Goal: Task Accomplishment & Management: Use online tool/utility

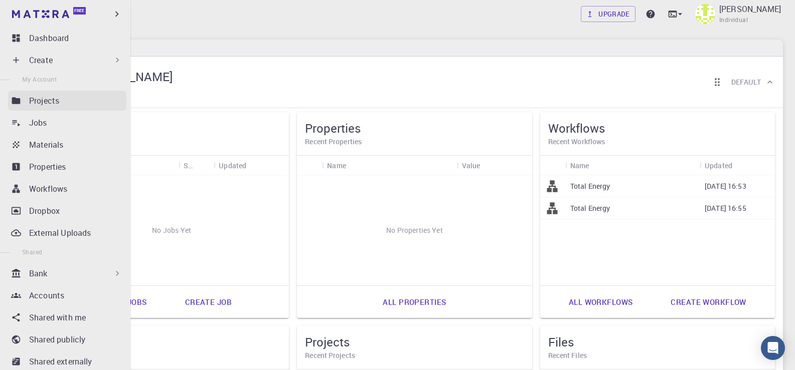
click at [50, 105] on p "Projects" at bounding box center [44, 101] width 30 height 12
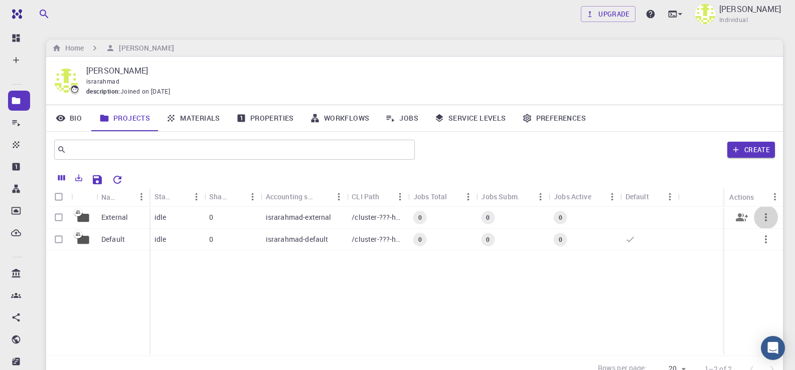
click at [762, 214] on icon "button" at bounding box center [765, 218] width 12 height 12
click at [669, 265] on div at bounding box center [397, 185] width 795 height 370
click at [296, 213] on p "israrahmad-external" at bounding box center [299, 218] width 66 height 10
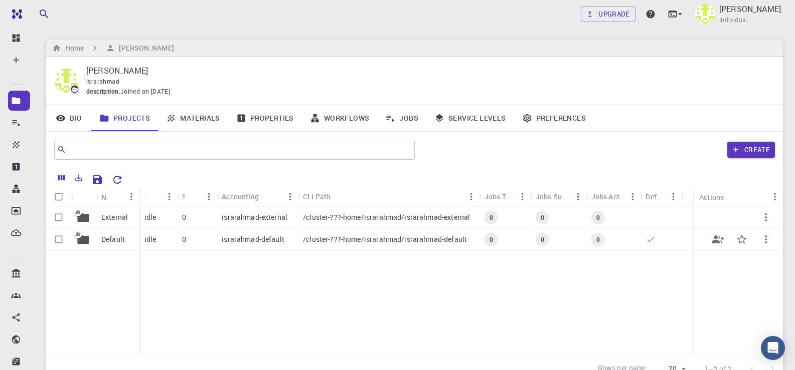
click at [620, 236] on div "0" at bounding box center [613, 240] width 55 height 22
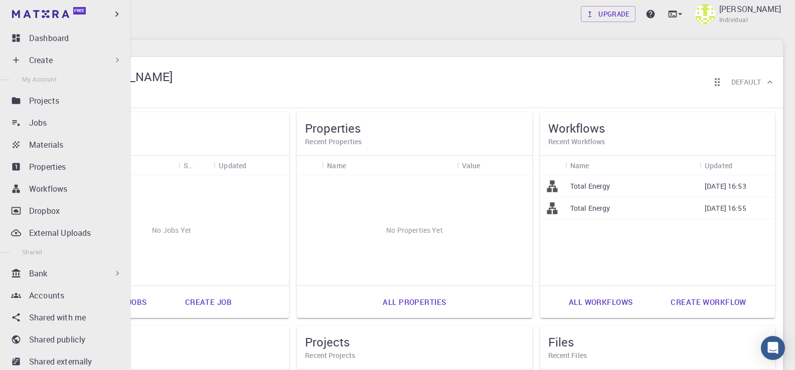
click at [44, 57] on p "Create" at bounding box center [41, 60] width 24 height 12
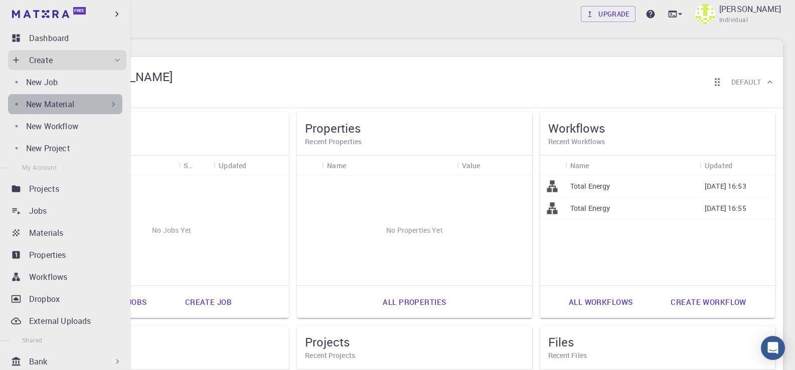
click at [71, 98] on p "New Material" at bounding box center [50, 104] width 48 height 12
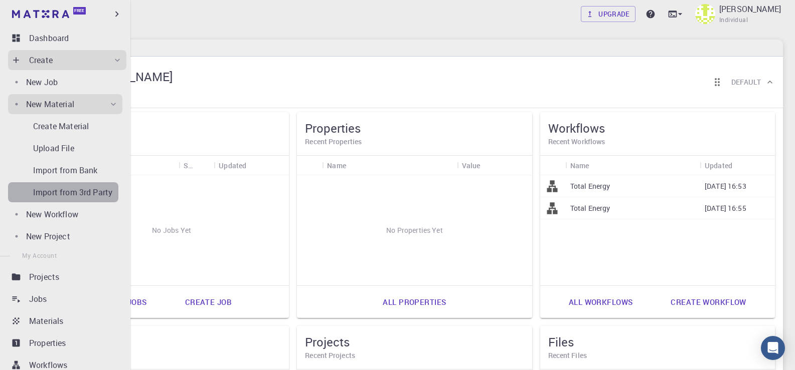
click at [68, 193] on p "Import from 3rd Party" at bounding box center [72, 192] width 79 height 12
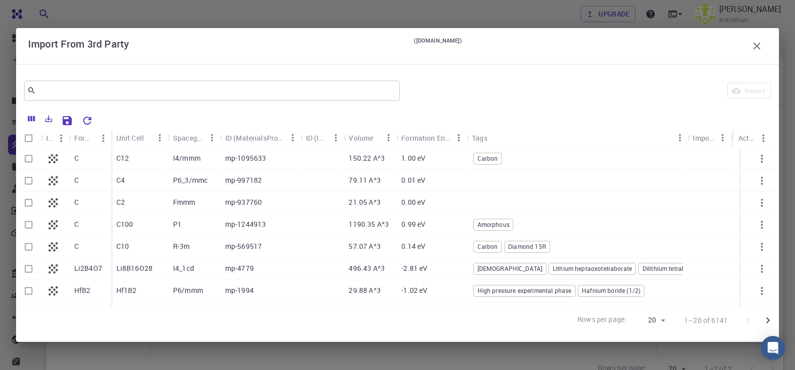
click at [180, 163] on p "I4/mmm" at bounding box center [187, 158] width 28 height 10
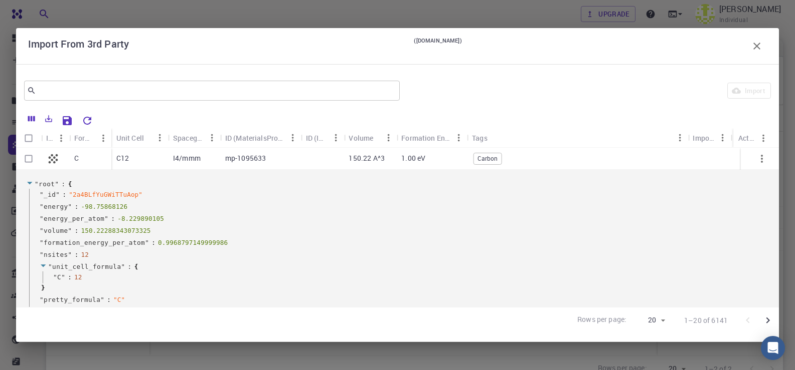
click at [31, 158] on input "Select row" at bounding box center [28, 158] width 19 height 19
checkbox input "true"
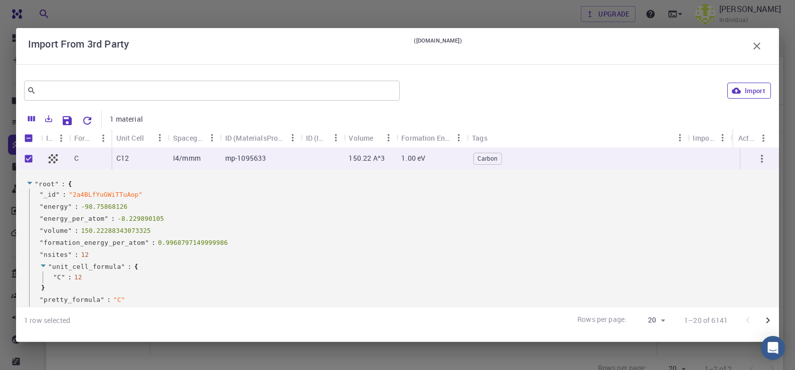
click at [750, 91] on button "Import" at bounding box center [749, 91] width 44 height 16
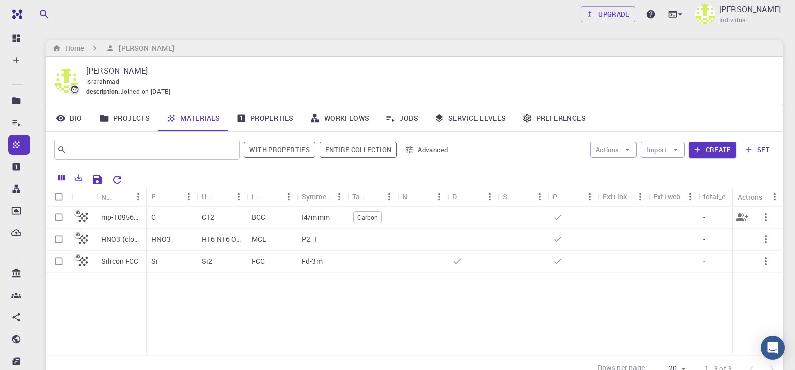
click at [395, 224] on div "Carbon" at bounding box center [372, 218] width 50 height 22
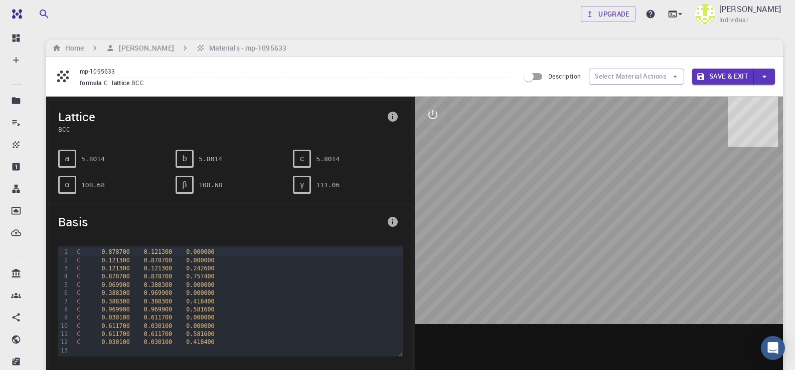
drag, startPoint x: 576, startPoint y: 225, endPoint x: 584, endPoint y: 208, distance: 19.3
click at [584, 208] on div at bounding box center [599, 253] width 368 height 312
click at [431, 113] on icon "interactive" at bounding box center [433, 115] width 12 height 12
click at [428, 140] on div at bounding box center [599, 253] width 368 height 312
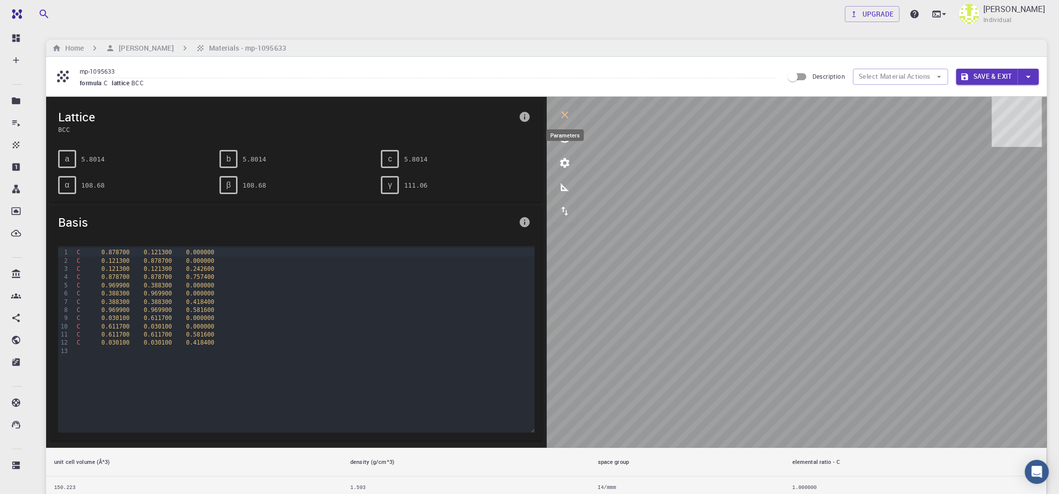
click at [568, 161] on icon "parameters" at bounding box center [565, 163] width 10 height 10
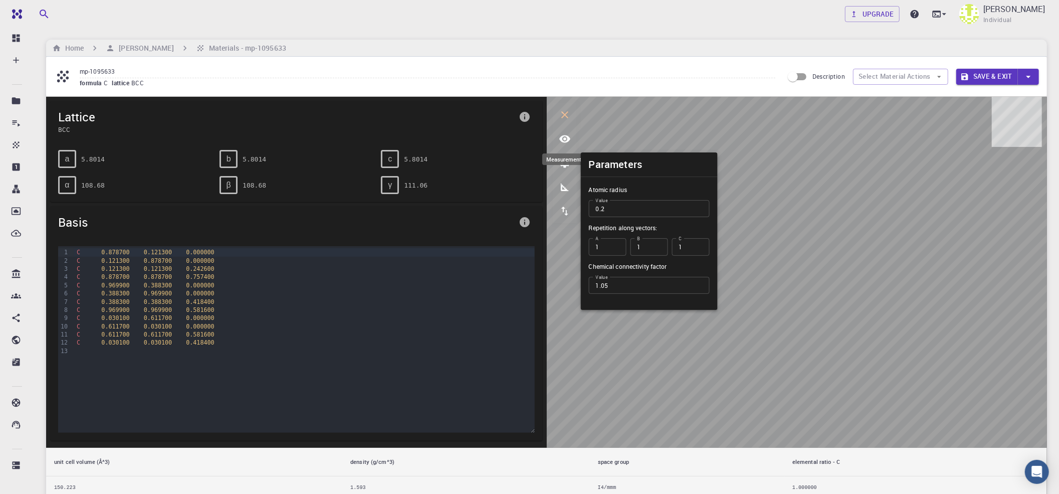
click at [561, 187] on icon "measurements" at bounding box center [565, 187] width 8 height 8
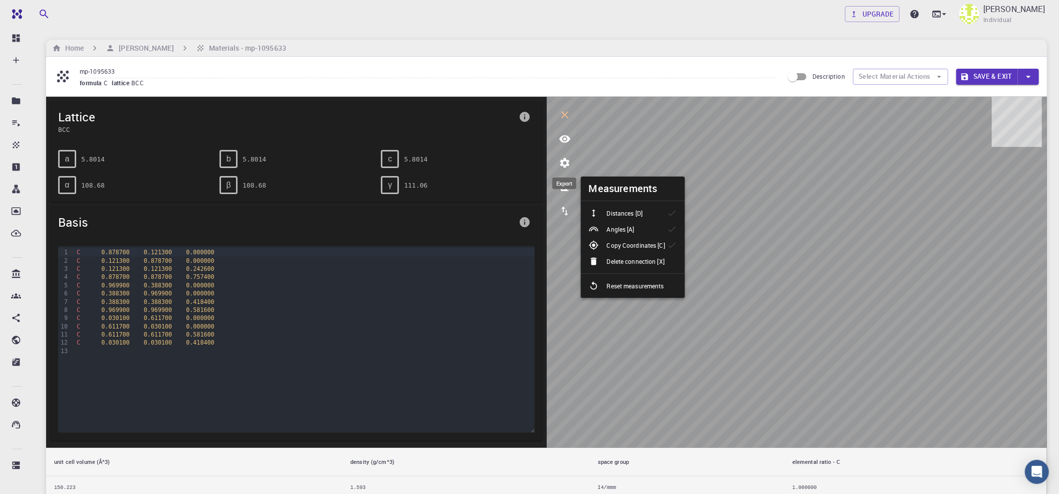
click at [570, 216] on button "export" at bounding box center [565, 211] width 24 height 24
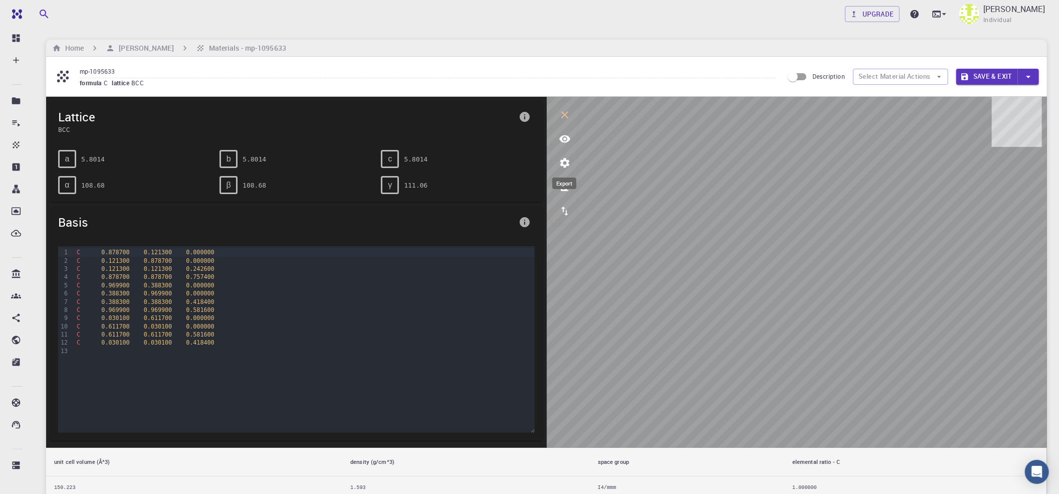
click at [562, 209] on div at bounding box center [797, 272] width 501 height 351
click at [562, 209] on icon "export" at bounding box center [564, 211] width 7 height 9
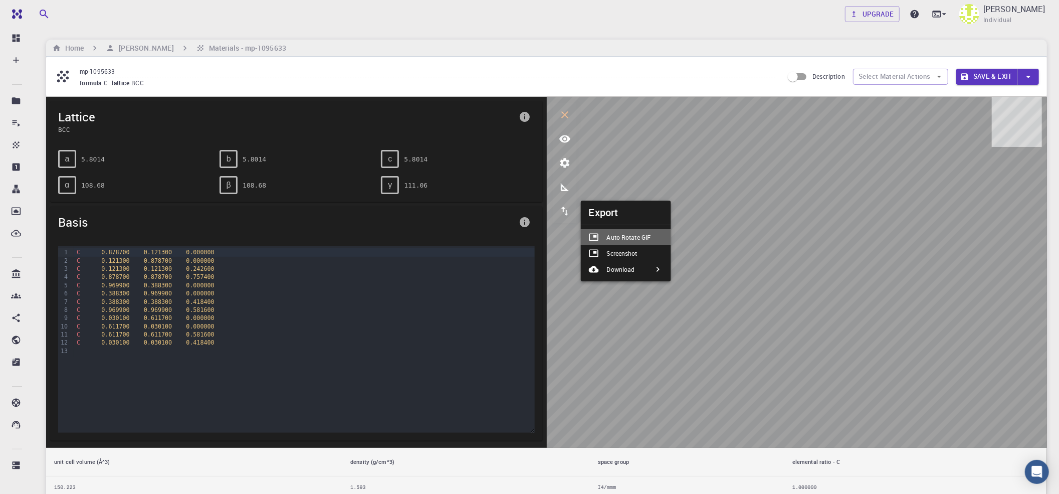
click at [644, 236] on p "Auto Rotate GIF" at bounding box center [629, 237] width 44 height 9
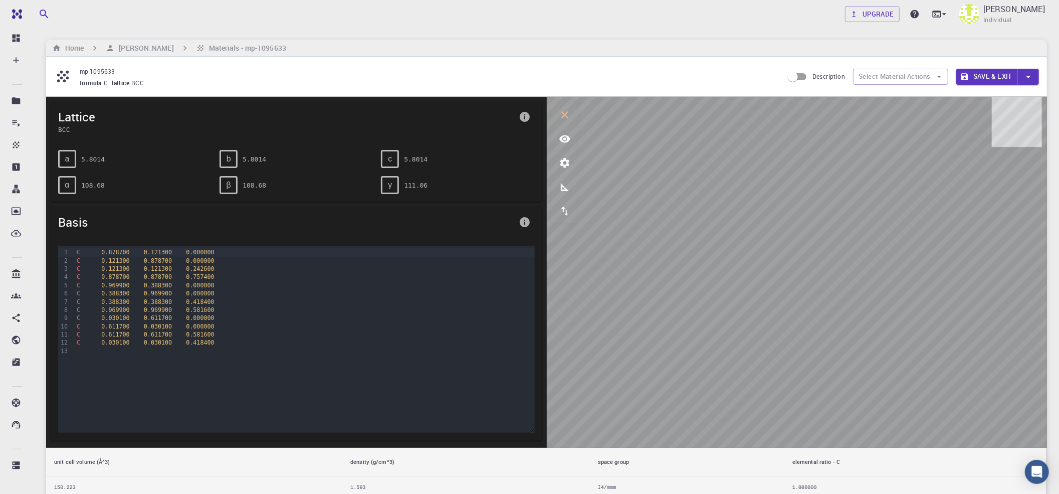
click at [560, 207] on div at bounding box center [797, 272] width 501 height 351
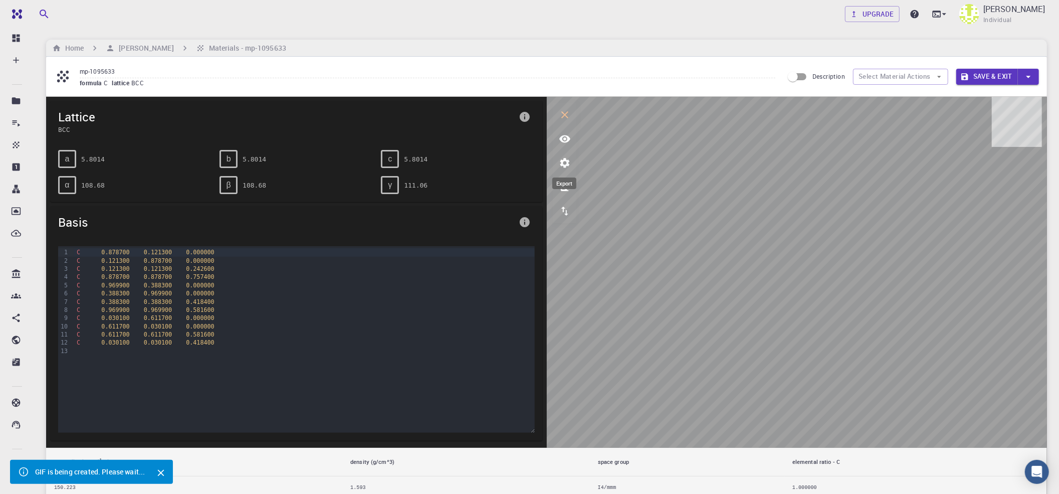
click at [560, 213] on icon "export" at bounding box center [565, 211] width 12 height 12
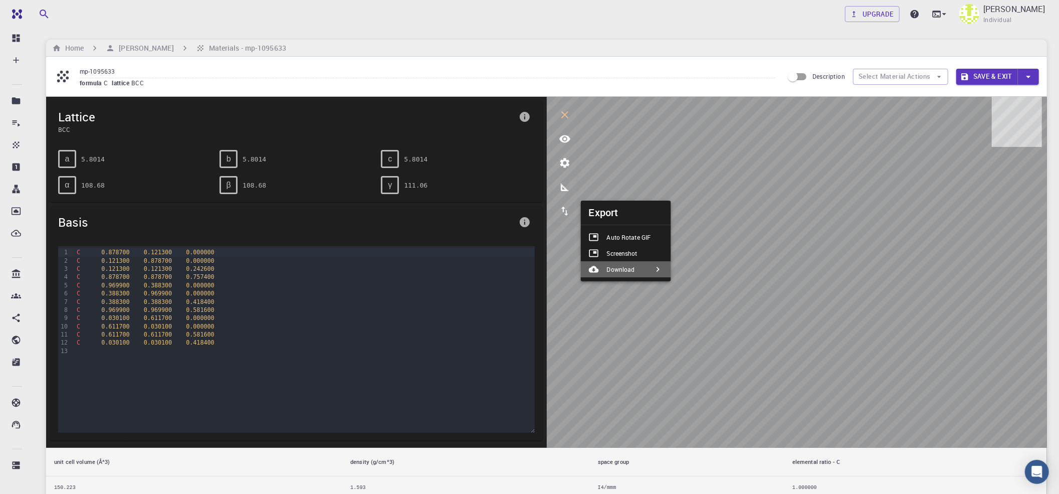
click at [637, 271] on div "Download" at bounding box center [616, 269] width 54 height 10
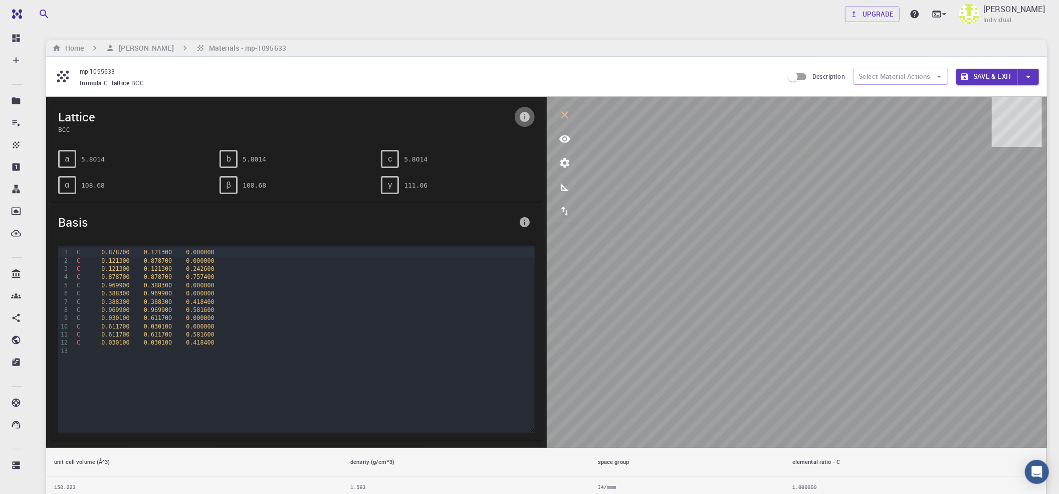
click at [525, 112] on icon "info" at bounding box center [525, 117] width 12 height 12
click at [313, 128] on div at bounding box center [529, 247] width 1059 height 494
click at [801, 75] on input "Description" at bounding box center [792, 76] width 57 height 19
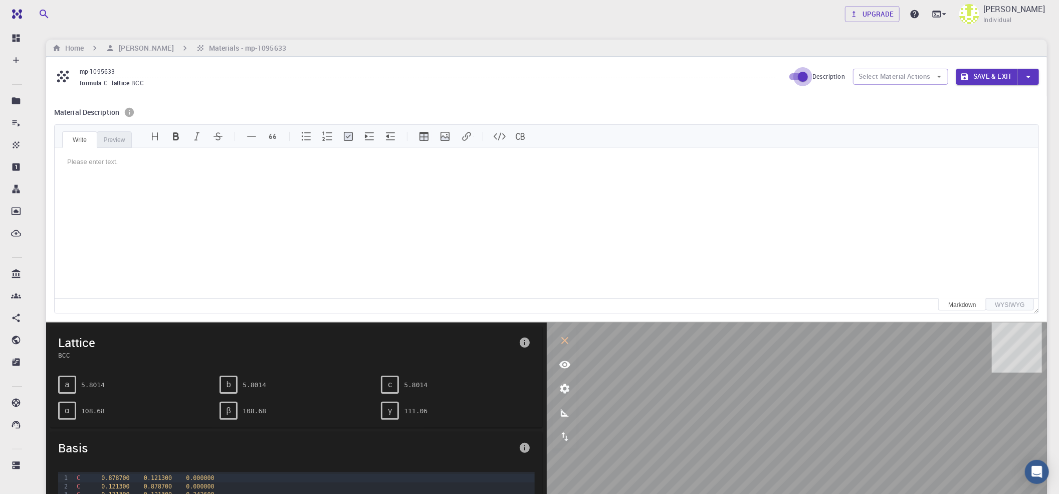
click at [791, 77] on input "Description" at bounding box center [803, 76] width 57 height 19
checkbox input "false"
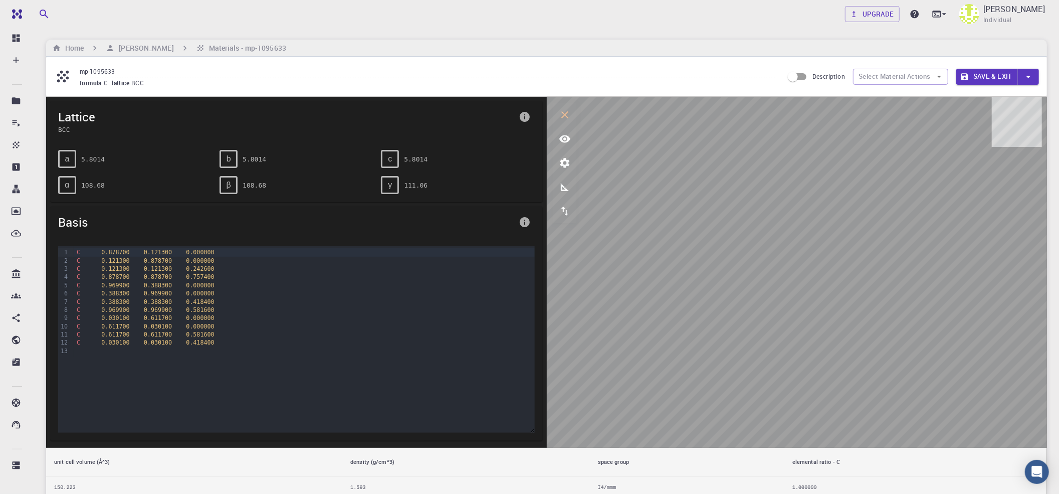
scroll to position [1, 0]
click at [802, 84] on button "Select Material Actions" at bounding box center [900, 77] width 95 height 16
click at [802, 79] on icon "button" at bounding box center [939, 76] width 9 height 9
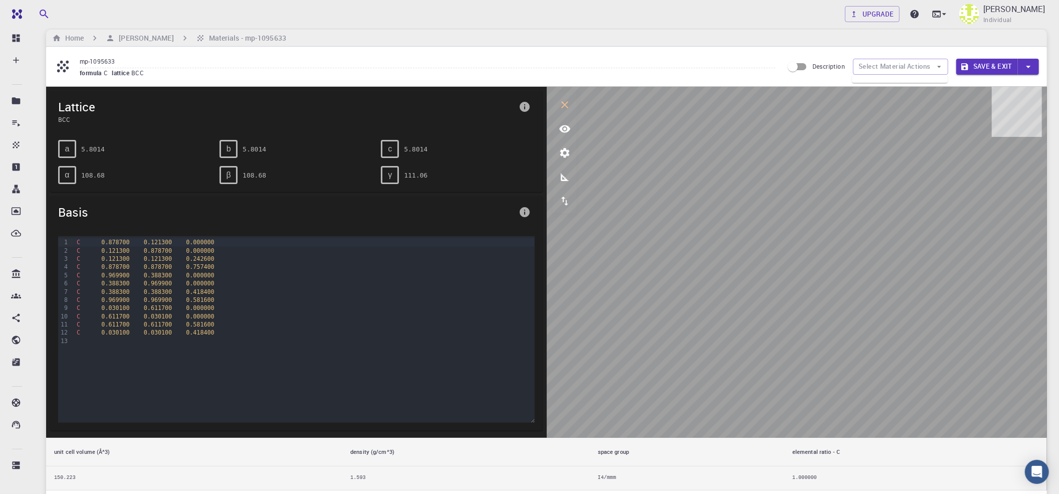
scroll to position [0, 0]
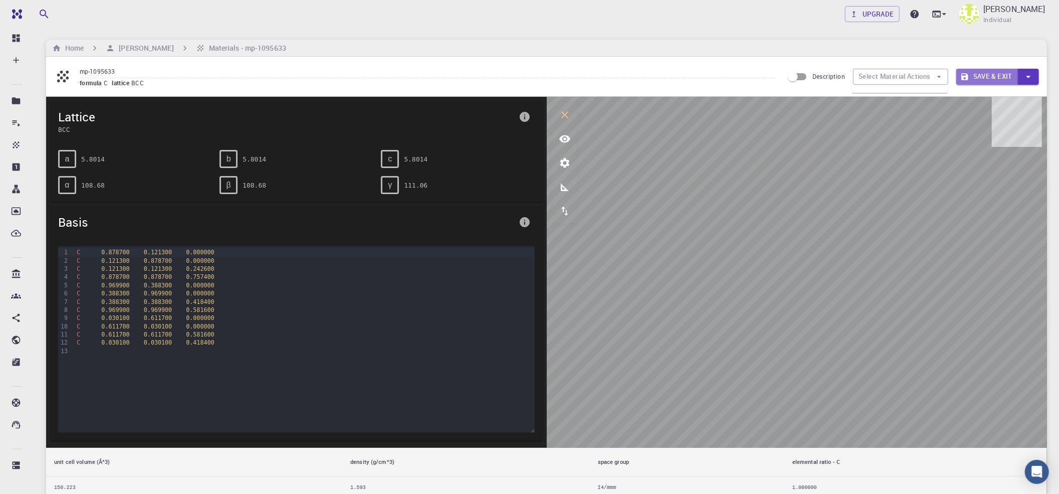
click at [802, 73] on button "Save & Exit" at bounding box center [988, 77] width 62 height 16
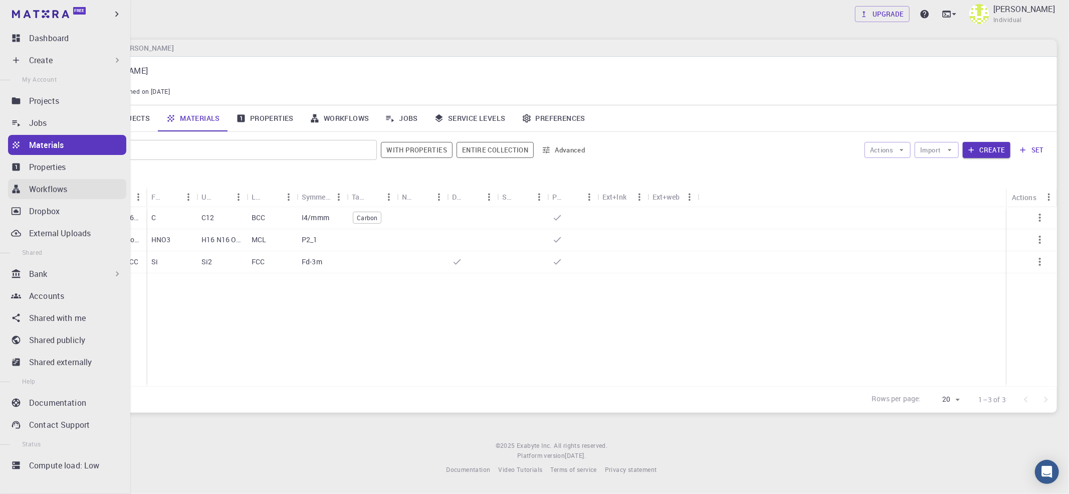
click at [54, 187] on p "Workflows" at bounding box center [48, 189] width 38 height 12
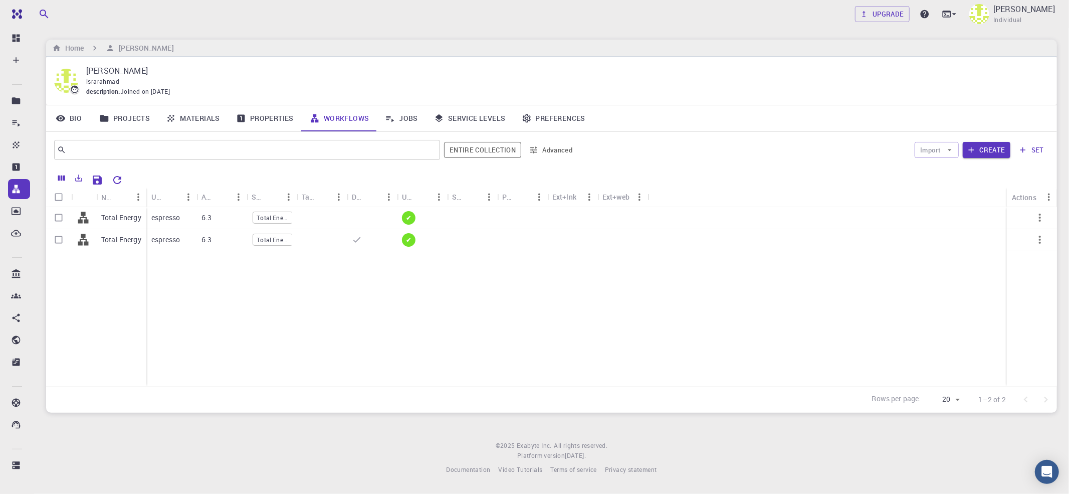
click at [171, 200] on icon "Sort" at bounding box center [172, 197] width 11 height 11
click at [190, 202] on icon "Menu" at bounding box center [188, 197] width 11 height 11
click at [299, 327] on div "Total Energy Total Energy espresso 6.3 Total Energy New Subworkflow ✔ espresso …" at bounding box center [551, 296] width 1011 height 179
click at [802, 157] on button "Import" at bounding box center [937, 150] width 44 height 16
click at [722, 135] on div "​ Entire collection Advanced Import Create set" at bounding box center [551, 150] width 1011 height 36
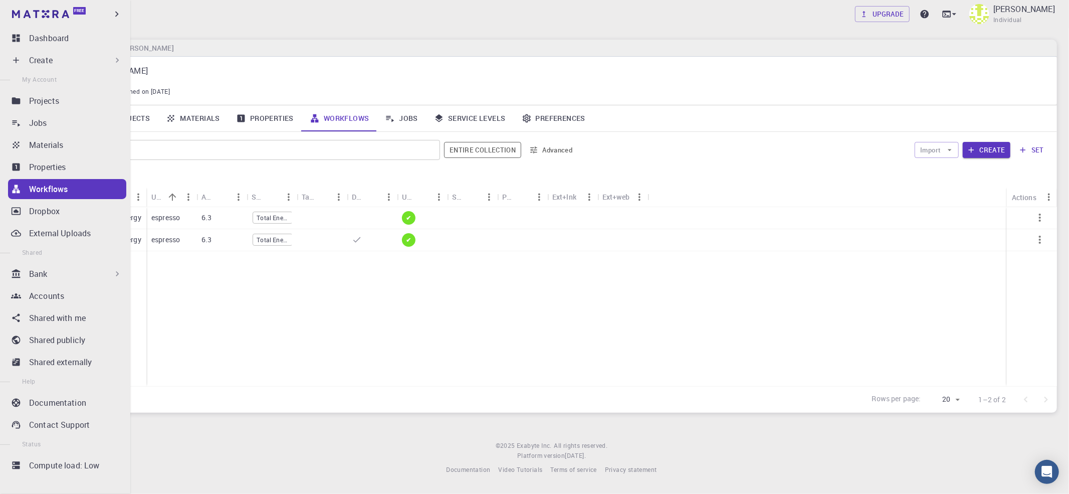
click at [85, 56] on div "Create" at bounding box center [75, 60] width 93 height 12
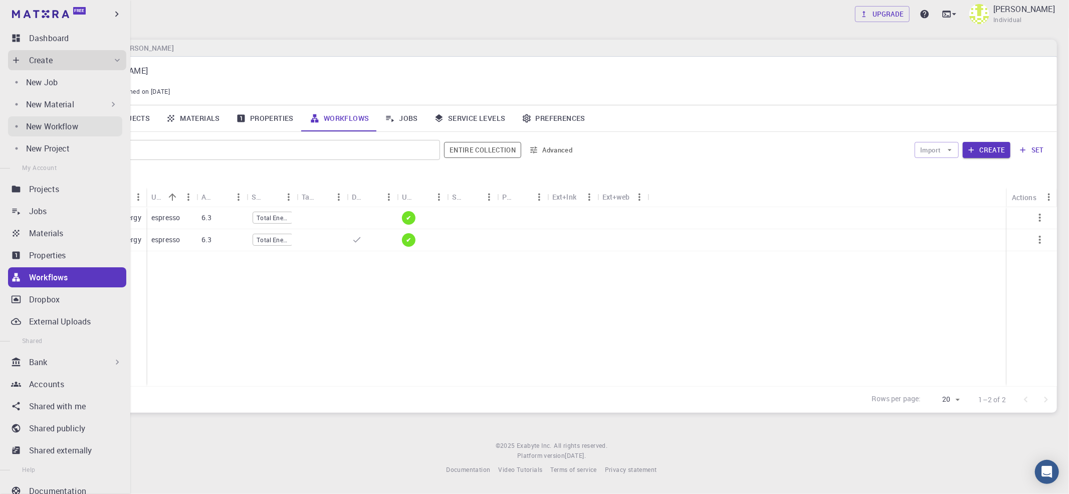
click at [81, 127] on div "New Workflow" at bounding box center [74, 126] width 96 height 12
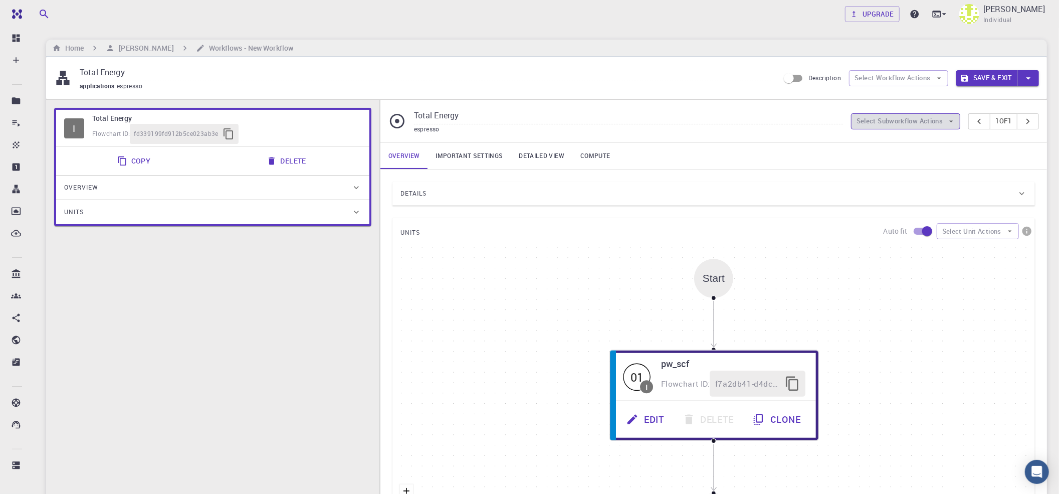
click at [802, 125] on icon "button" at bounding box center [951, 121] width 9 height 9
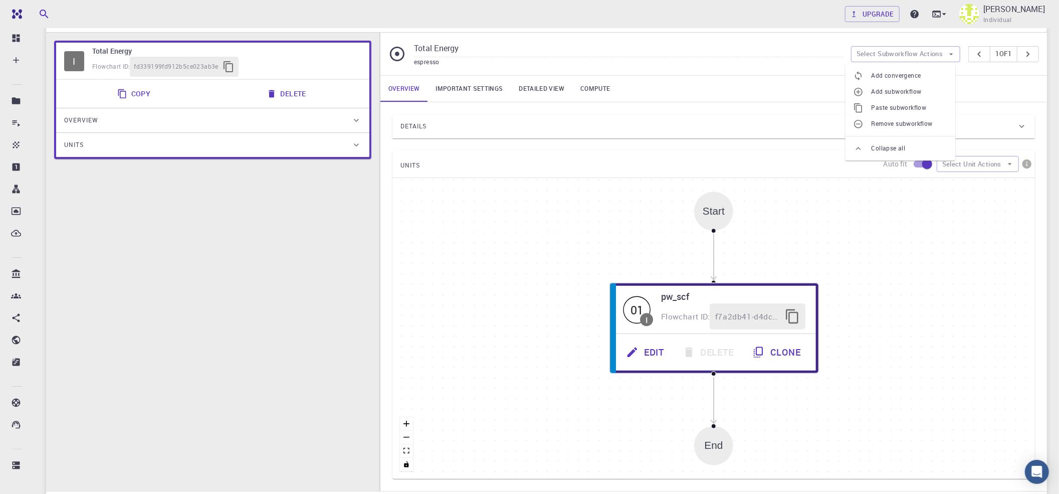
scroll to position [55, 0]
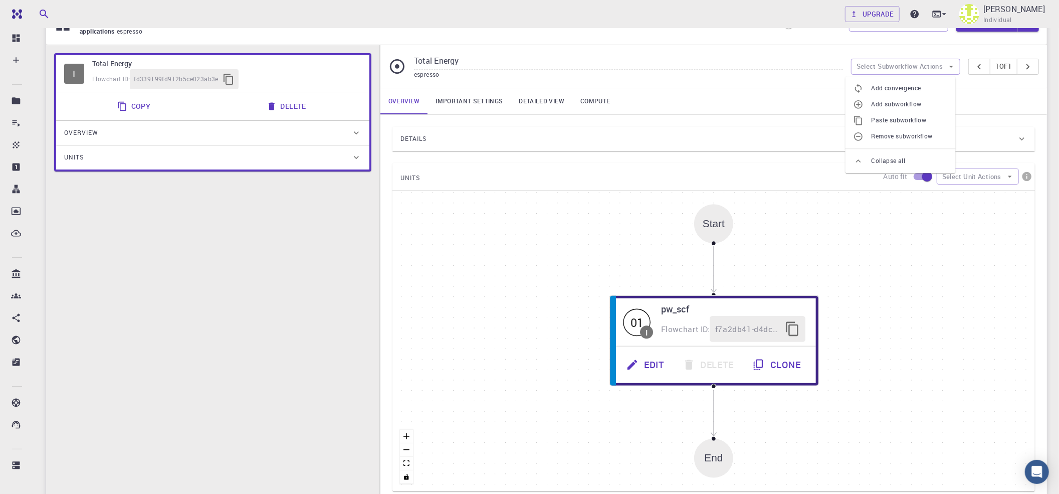
click at [802, 247] on div "Start 01 I pw_scf Flowchart ID: f7a2db41-d4dc-4073-9f1f-e82dee020d8f Edit Delet…" at bounding box center [714, 340] width 643 height 301
click at [802, 190] on hr at bounding box center [714, 190] width 643 height 1
click at [802, 183] on button "Select Unit Actions" at bounding box center [978, 176] width 82 height 16
click at [802, 134] on div "Details" at bounding box center [714, 139] width 643 height 24
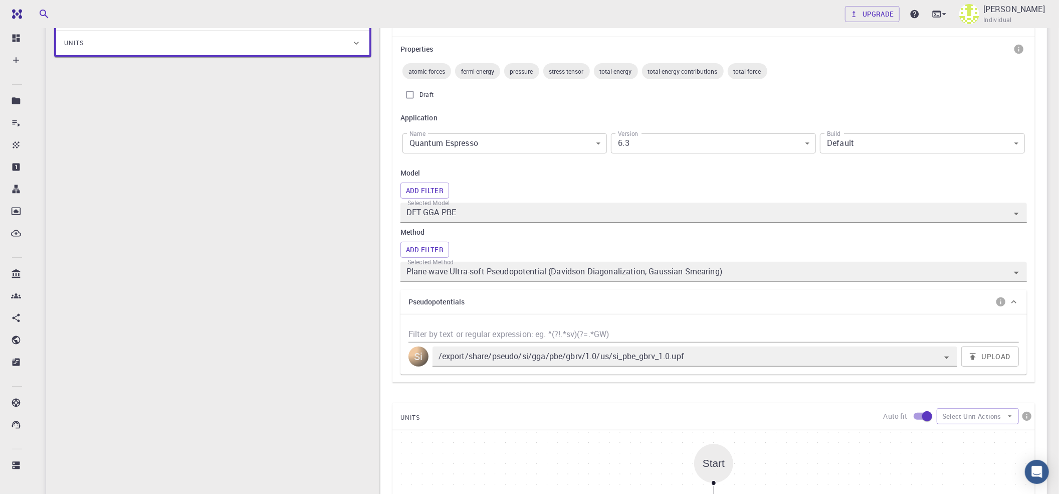
scroll to position [189, 0]
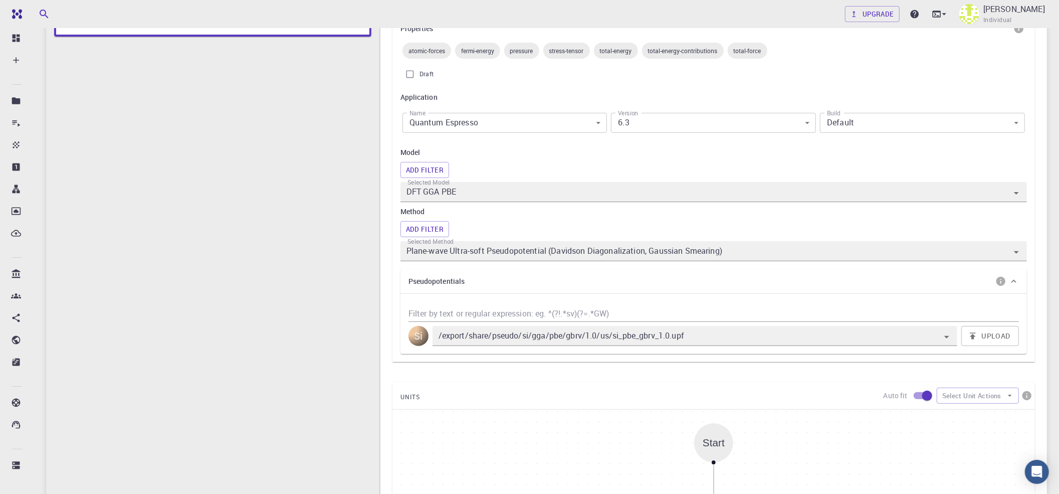
click at [802, 125] on body "Free Dashboard Create New Job New Material Create Material Upload File Import f…" at bounding box center [529, 338] width 1059 height 1054
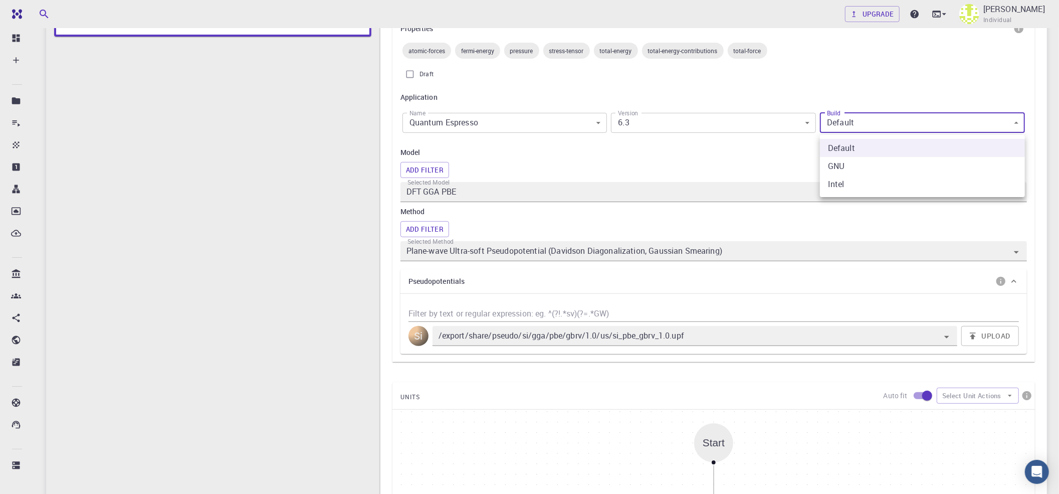
click at [802, 125] on div at bounding box center [529, 247] width 1059 height 494
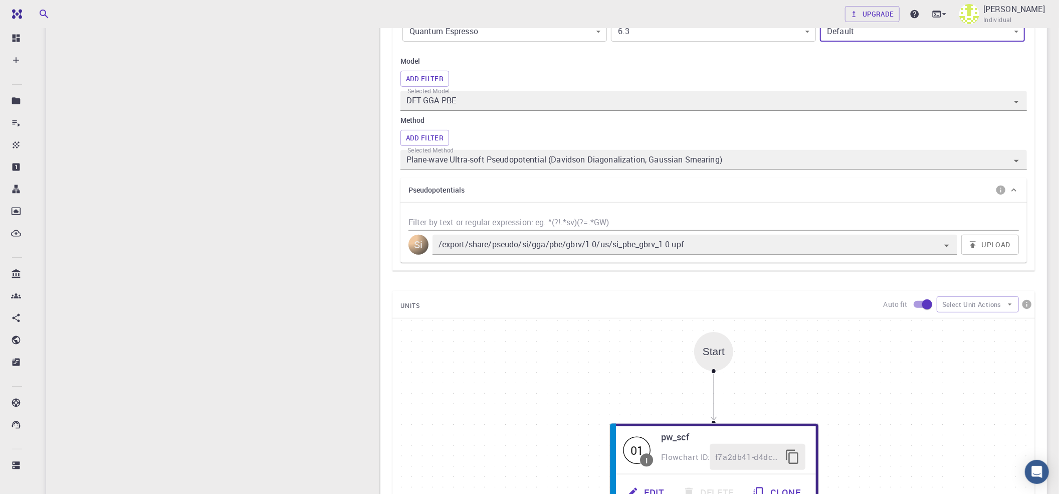
scroll to position [283, 0]
click at [704, 111] on div "Model Add Filter Selected Model DFT GGA PBE Method Add Filter Selected Method P…" at bounding box center [714, 110] width 627 height 114
click at [706, 103] on input "DFT GGA PBE" at bounding box center [700, 98] width 590 height 14
click at [626, 322] on div "Start 01 I pw_scf Flowchart ID: f7a2db41-d4dc-4073-9f1f-e82dee020d8f Edit Delet…" at bounding box center [714, 466] width 643 height 301
click at [583, 164] on input "Plane-wave Ultra-soft Pseudopotential (Davidson Diagonalization, Gaussian Smear…" at bounding box center [700, 157] width 590 height 14
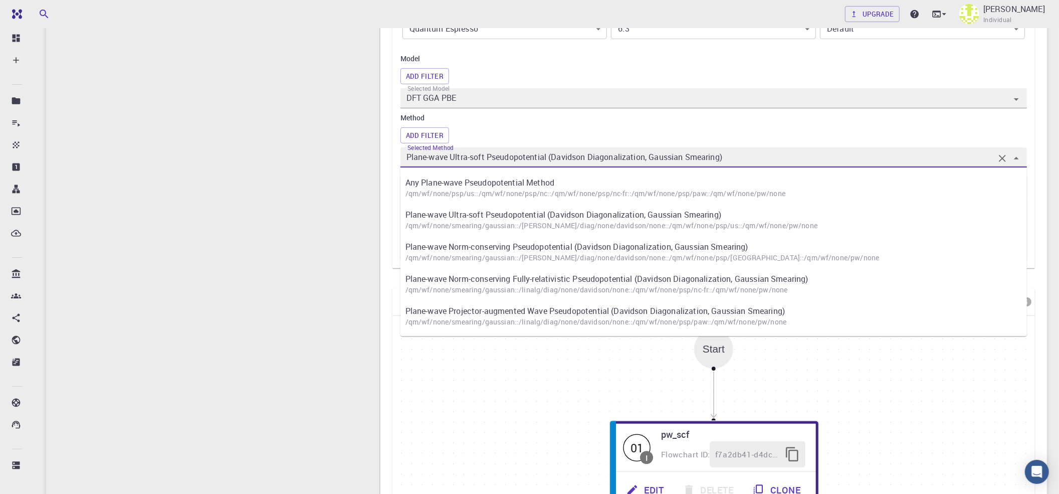
click at [584, 164] on input "Plane-wave Ultra-soft Pseudopotential (Davidson Diagonalization, Gaussian Smear…" at bounding box center [700, 157] width 590 height 14
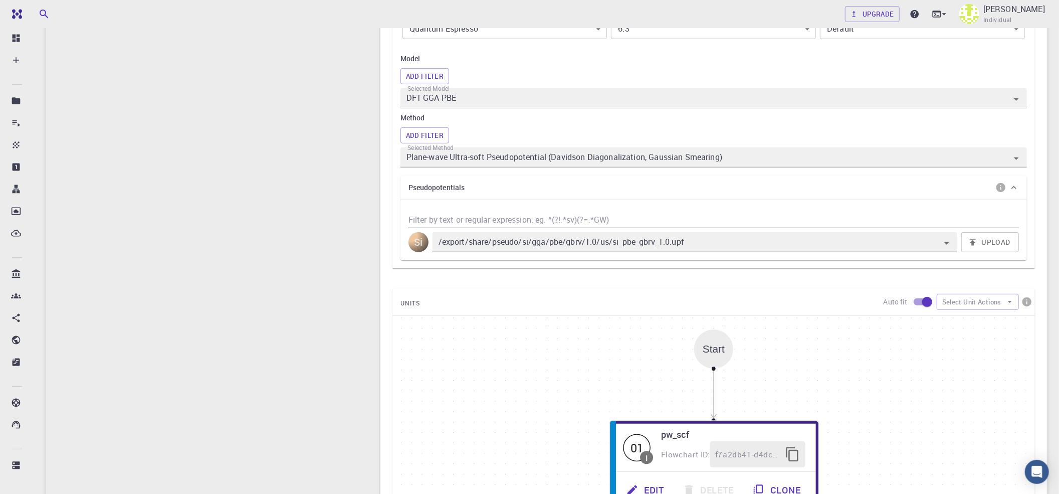
click at [514, 370] on div "Start 01 I pw_scf Flowchart ID: f7a2db41-d4dc-4073-9f1f-e82dee020d8f Edit Delet…" at bounding box center [714, 466] width 643 height 301
click at [802, 303] on button "Select Unit Actions" at bounding box center [978, 302] width 82 height 16
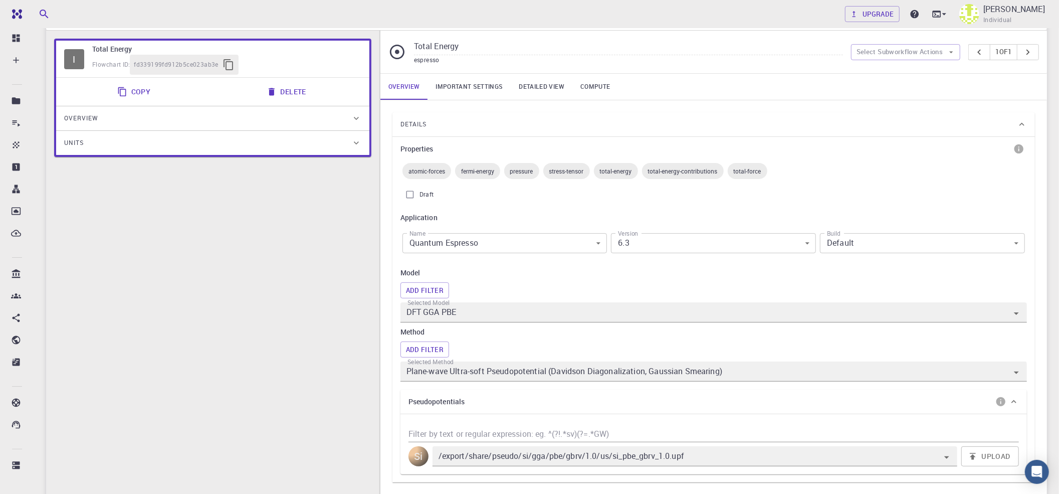
scroll to position [0, 0]
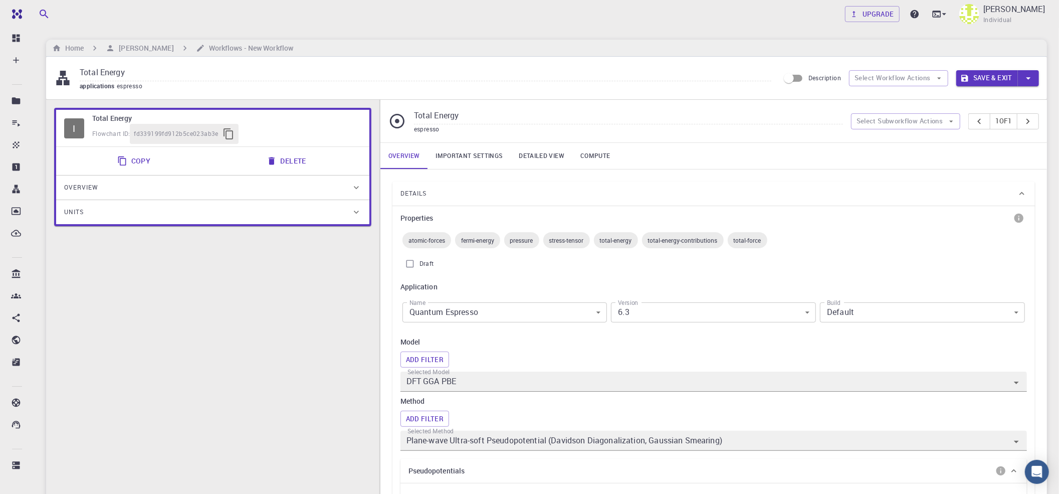
click at [488, 164] on link "Important settings" at bounding box center [469, 156] width 83 height 26
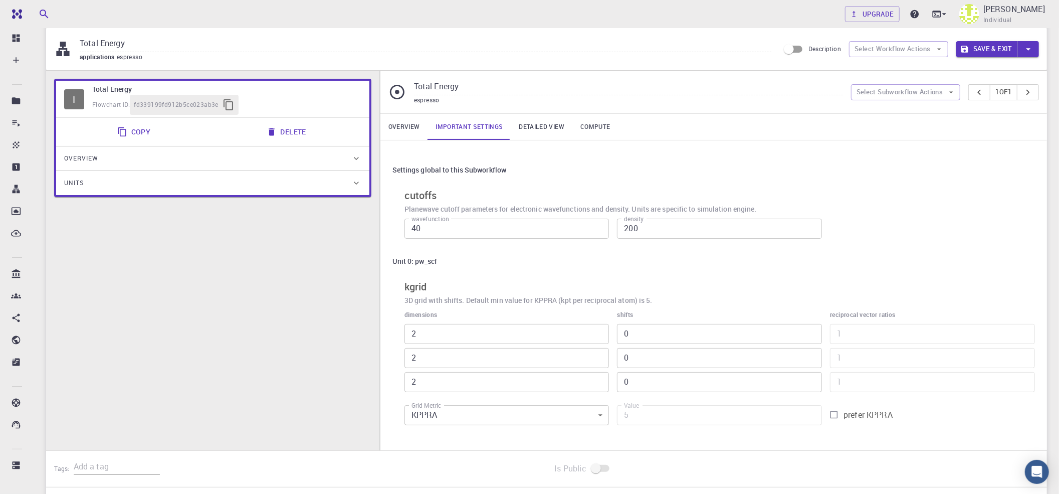
scroll to position [131, 0]
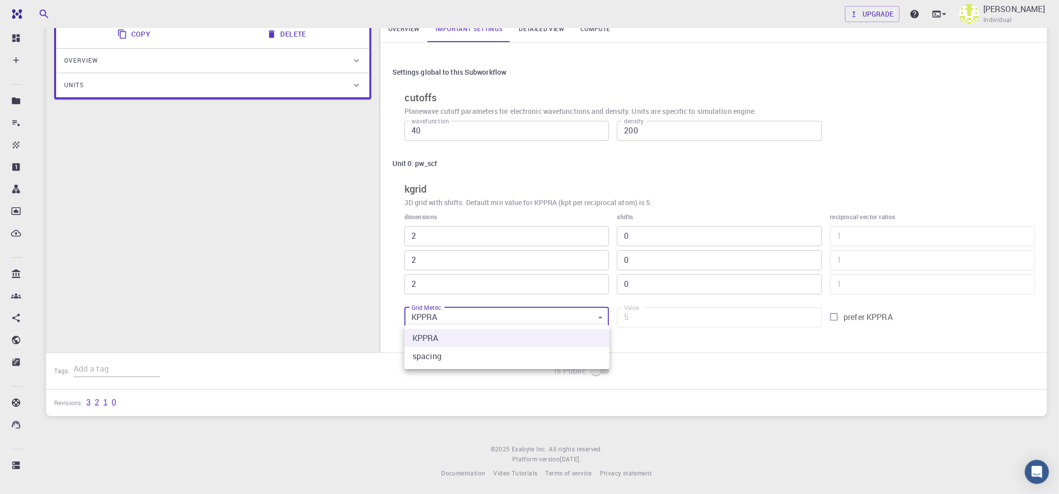
click at [582, 309] on body "Free Dashboard Create New Job New Material Create Material Upload File Import f…" at bounding box center [529, 183] width 1059 height 621
click at [582, 309] on div at bounding box center [529, 247] width 1059 height 494
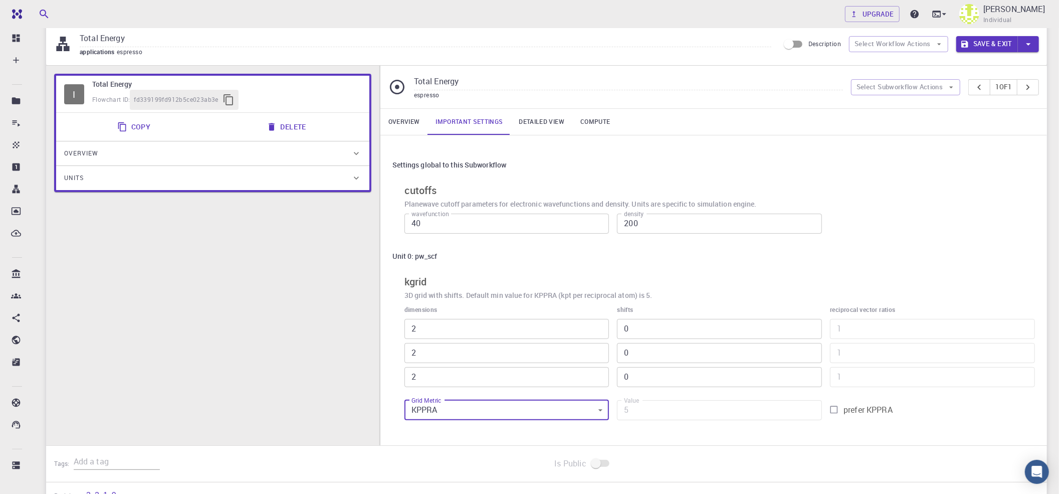
scroll to position [0, 0]
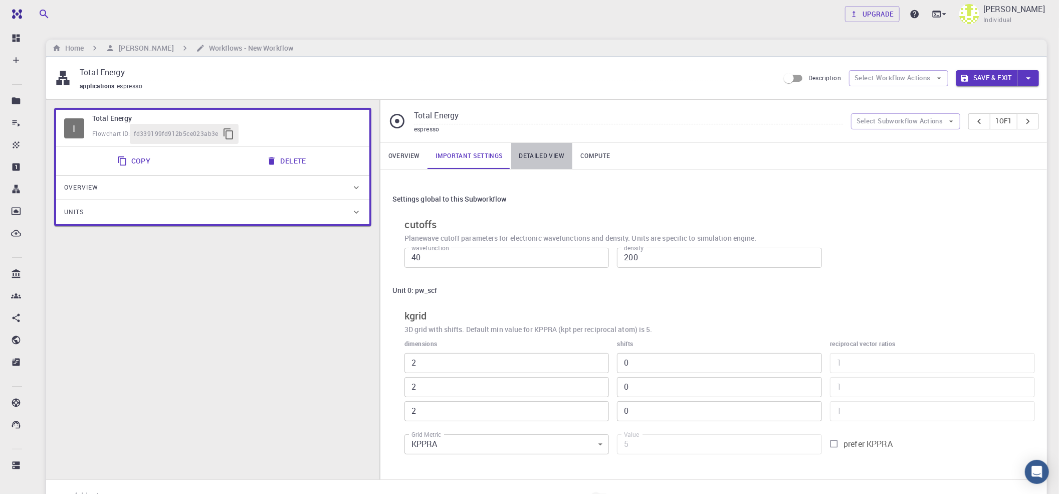
click at [549, 164] on link "Detailed view" at bounding box center [541, 156] width 61 height 26
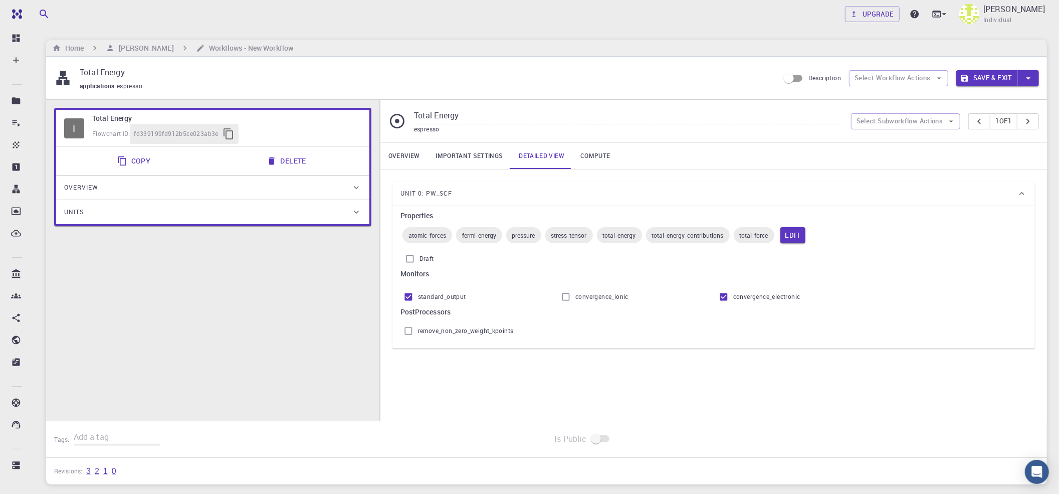
click at [592, 157] on link "Compute" at bounding box center [595, 156] width 46 height 26
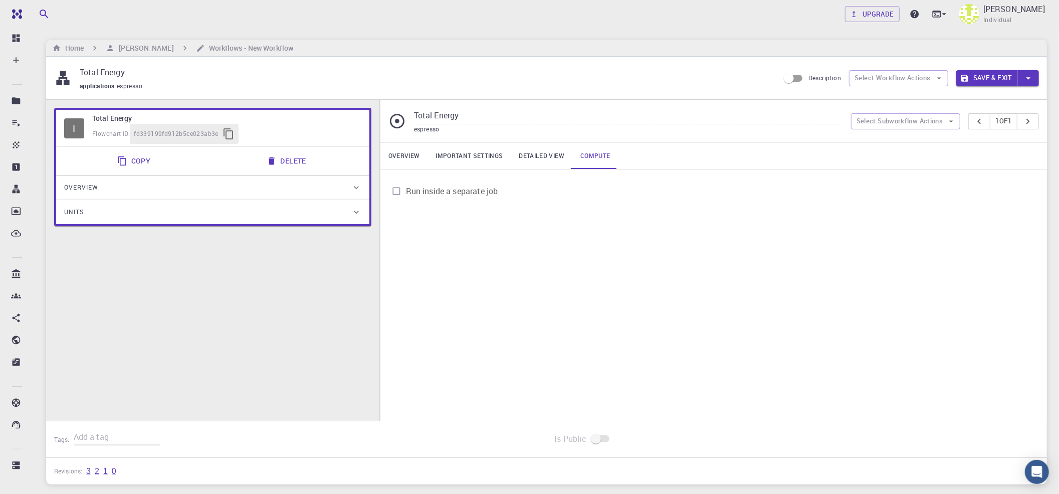
click at [406, 165] on link "Overview" at bounding box center [404, 156] width 48 height 26
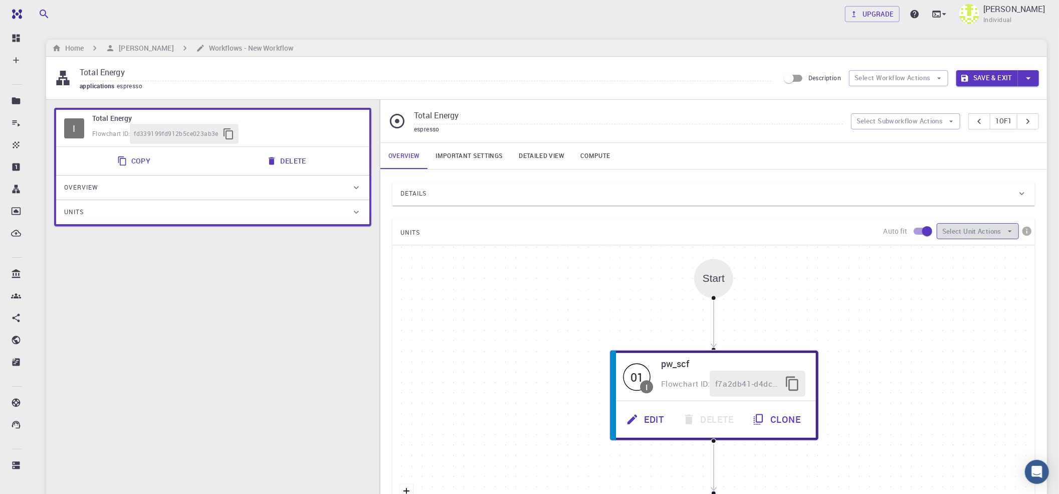
click at [802, 238] on button "Select Unit Actions" at bounding box center [978, 231] width 82 height 16
click at [802, 252] on span "Add Unit" at bounding box center [987, 253] width 49 height 10
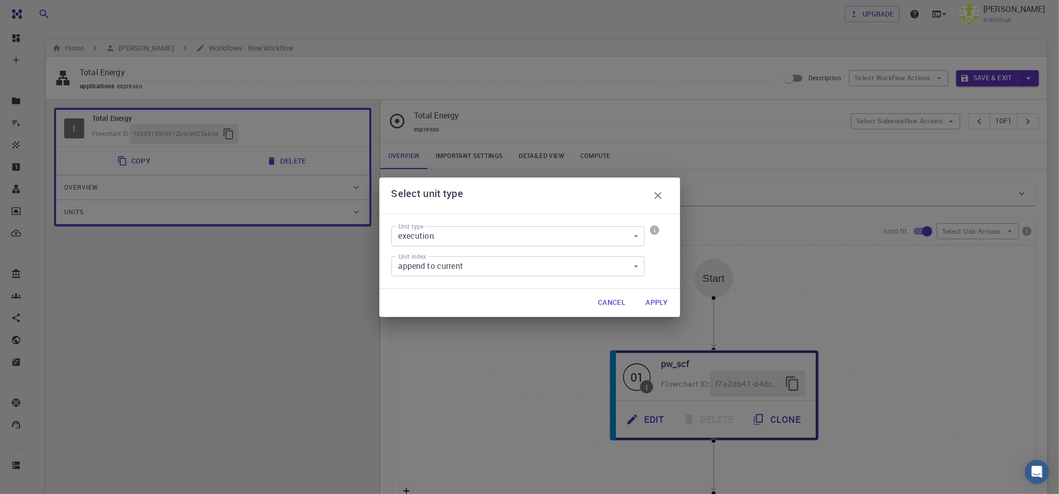
click at [597, 230] on body "Free Dashboard Create New Job New Material Create Material Upload File Import f…" at bounding box center [529, 350] width 1059 height 700
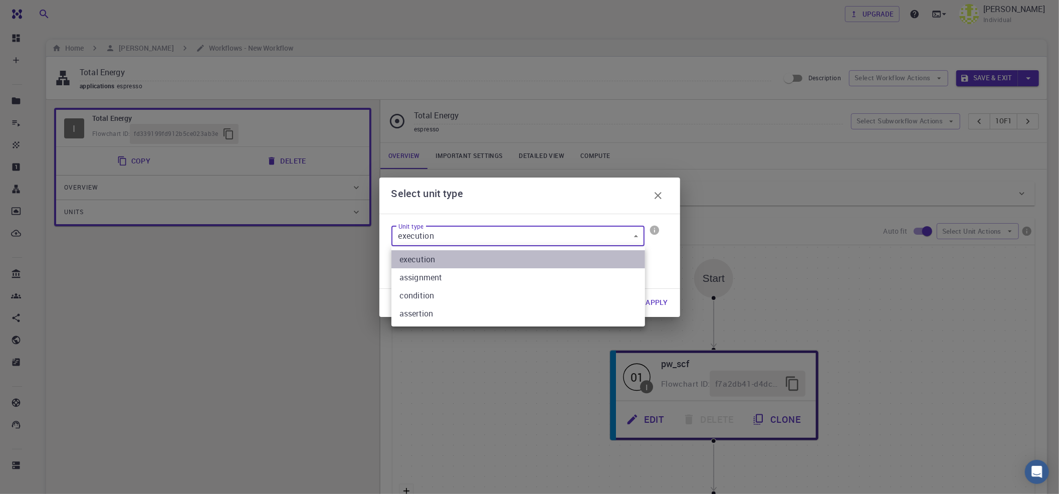
click at [546, 257] on li "execution" at bounding box center [519, 259] width 254 height 18
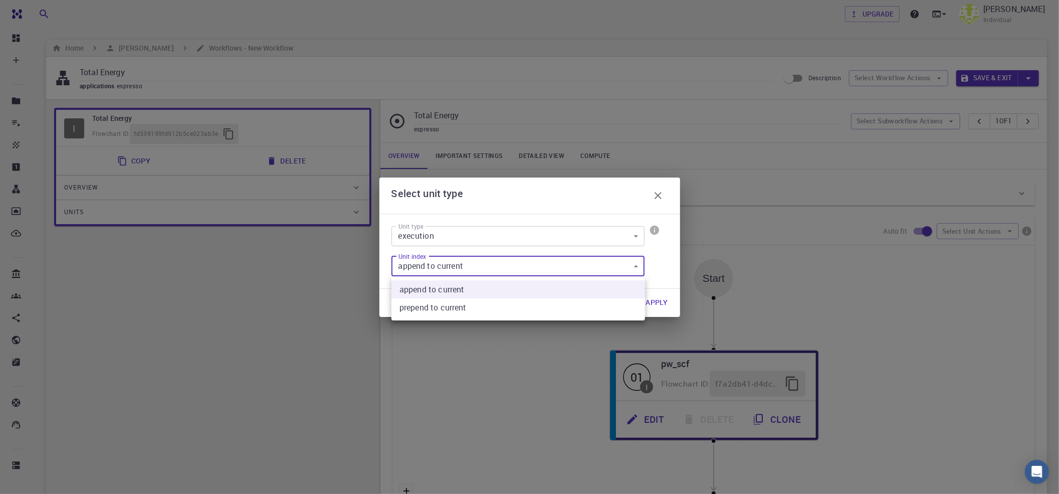
click at [570, 263] on body "Free Dashboard Create New Job New Material Create Material Upload File Import f…" at bounding box center [529, 350] width 1059 height 700
click at [570, 263] on div at bounding box center [529, 247] width 1059 height 494
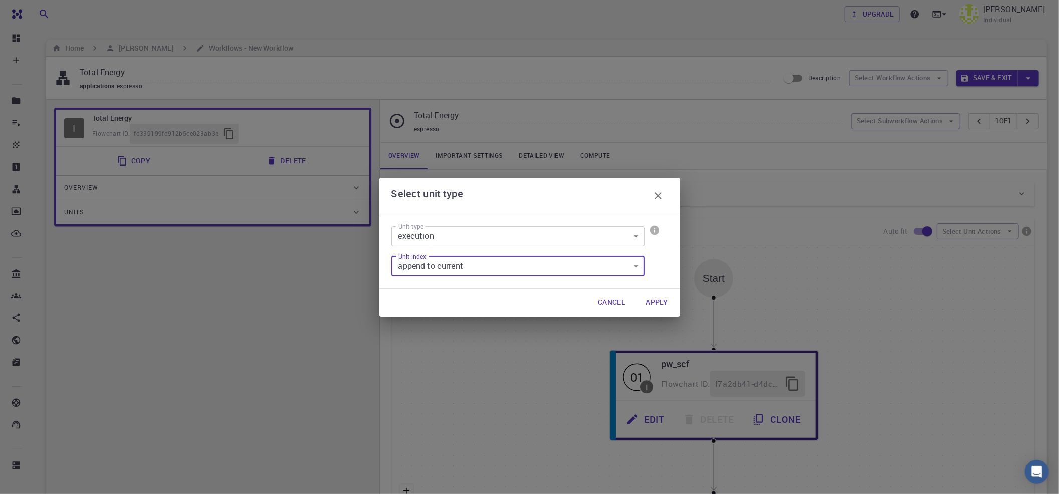
click at [658, 301] on button "Apply" at bounding box center [657, 303] width 38 height 20
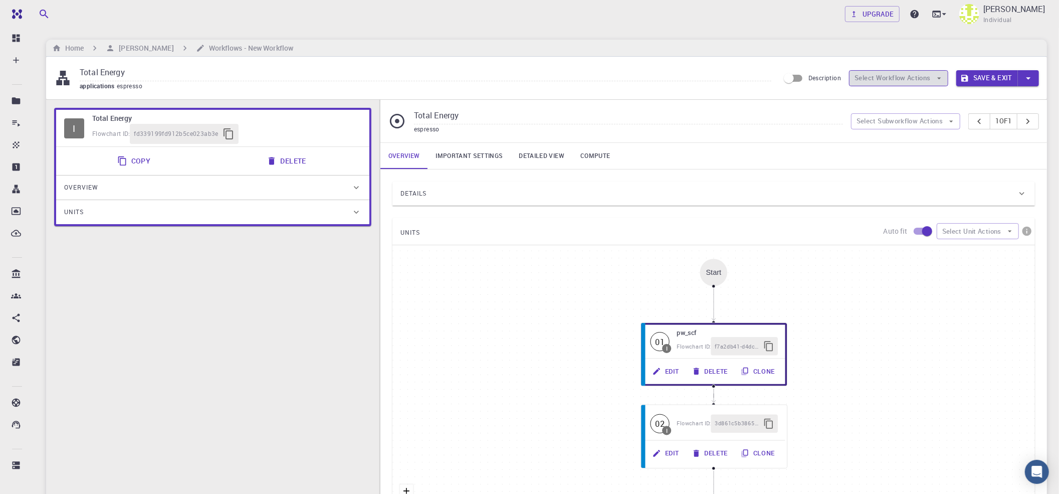
click at [802, 85] on button "Select Workflow Actions" at bounding box center [898, 78] width 99 height 16
click at [802, 157] on div "Overview Important settings Detailed view Compute" at bounding box center [713, 156] width 667 height 26
click at [802, 123] on button "Select Subworkflow Actions" at bounding box center [906, 121] width 110 height 16
click at [610, 221] on div "UNITS Auto fit Select Unit Actions" at bounding box center [714, 231] width 643 height 27
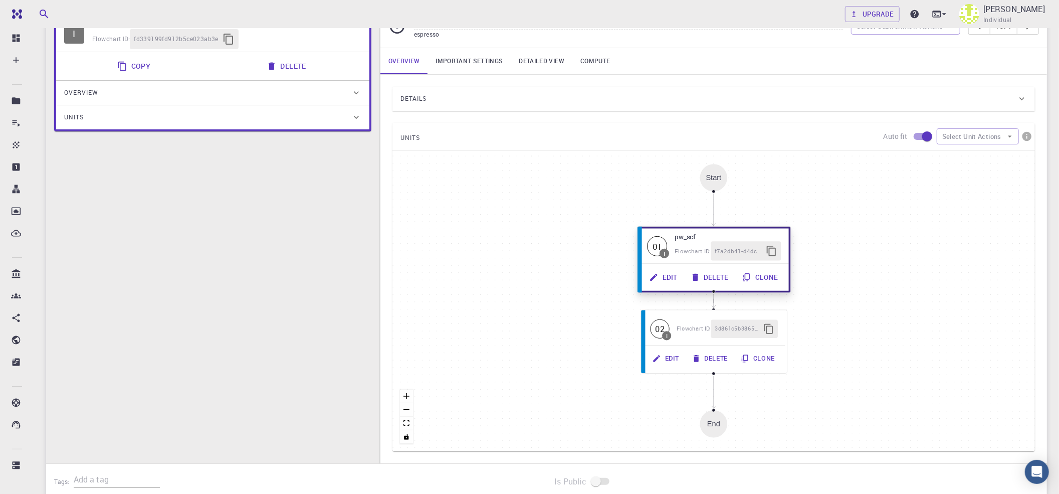
scroll to position [93, 0]
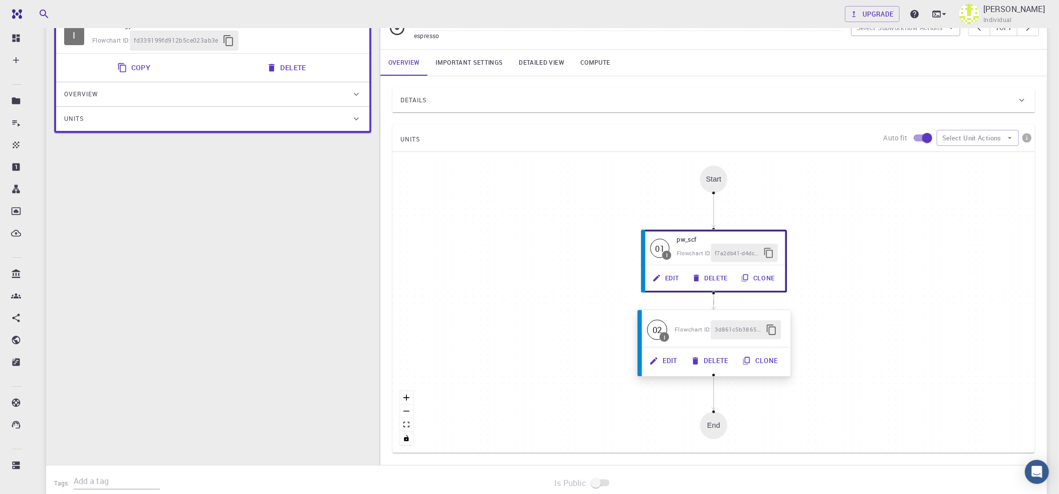
click at [755, 361] on button "Clone" at bounding box center [760, 360] width 49 height 19
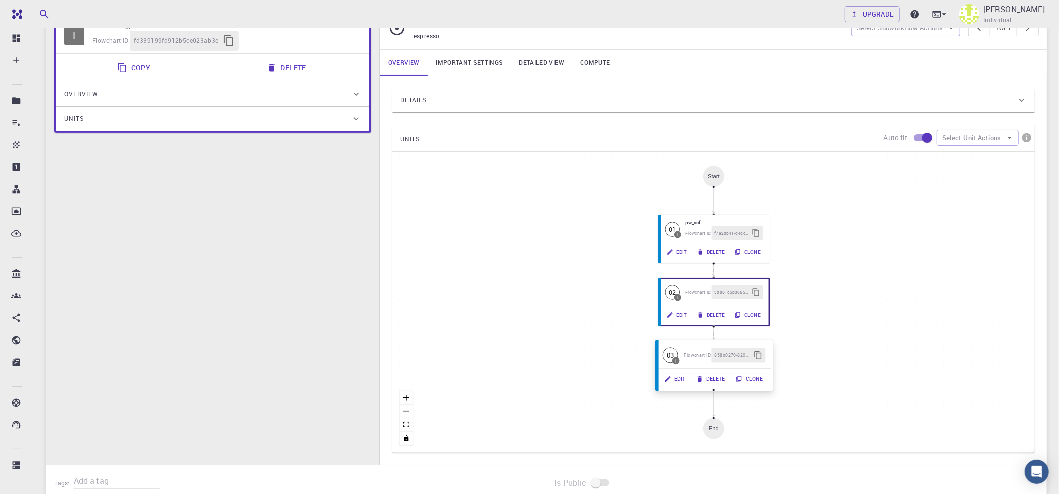
click at [716, 370] on button "Delete" at bounding box center [711, 378] width 40 height 15
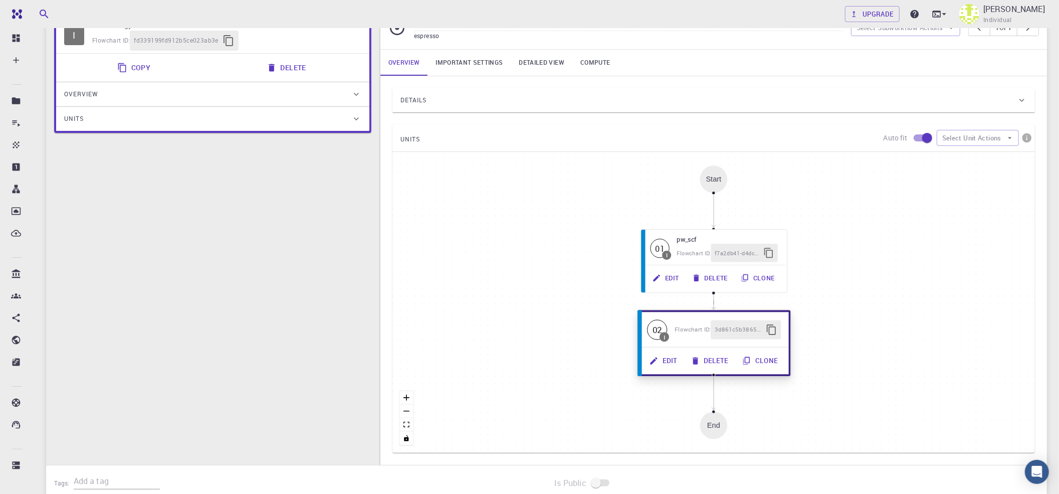
click at [675, 362] on button "Edit" at bounding box center [664, 360] width 42 height 19
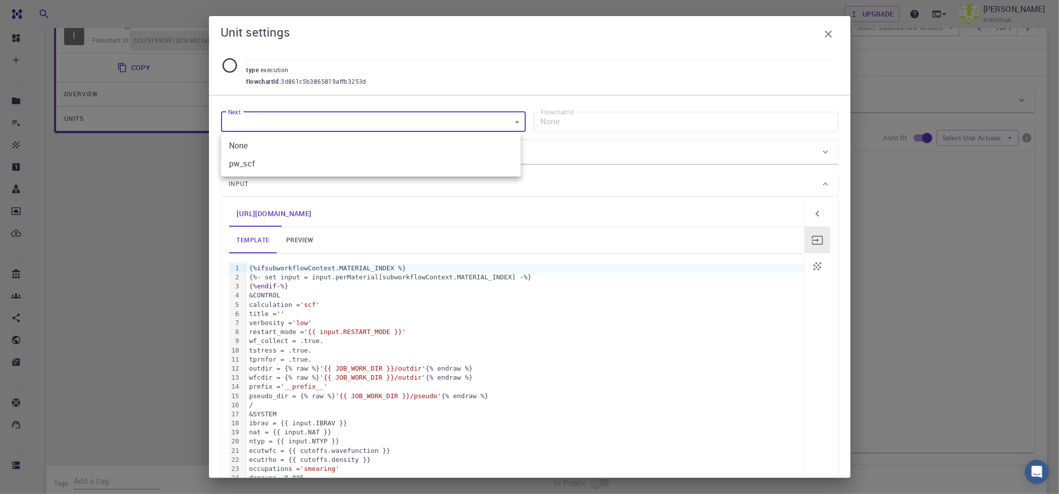
click at [500, 121] on body "Free Dashboard Create New Job New Material Create Material Upload File Import f…" at bounding box center [529, 257] width 1059 height 700
click at [452, 171] on li "pw_scf" at bounding box center [371, 163] width 300 height 18
type input "f7a2db41-d4dc-4073-9f1f-e82dee020d8f"
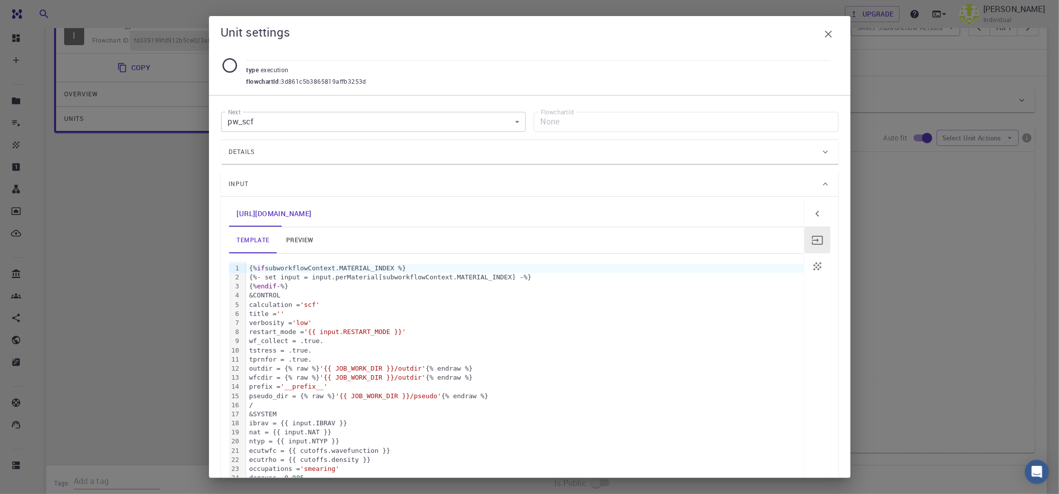
click at [461, 144] on div "Details" at bounding box center [525, 152] width 592 height 16
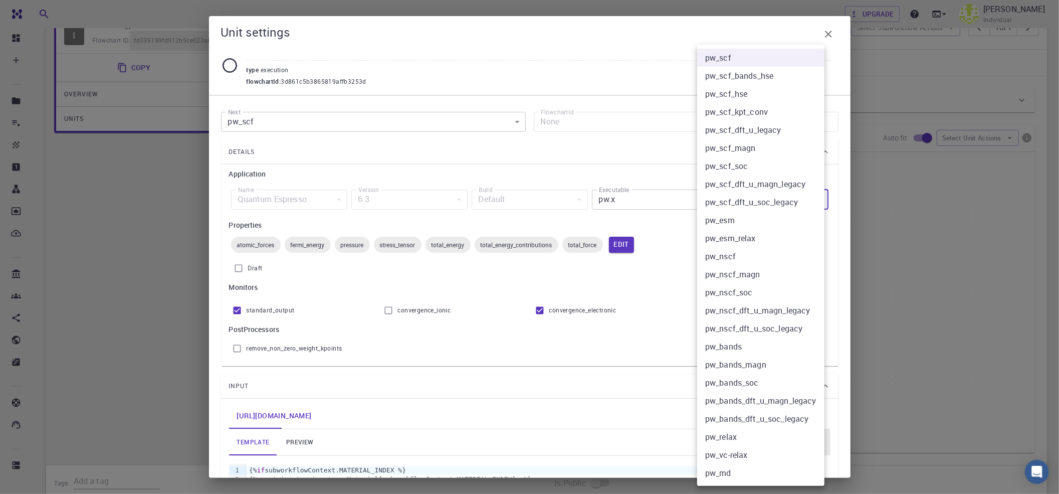
click at [744, 201] on body "Free Dashboard Create New Job New Material Create Material Upload File Import f…" at bounding box center [529, 257] width 1059 height 700
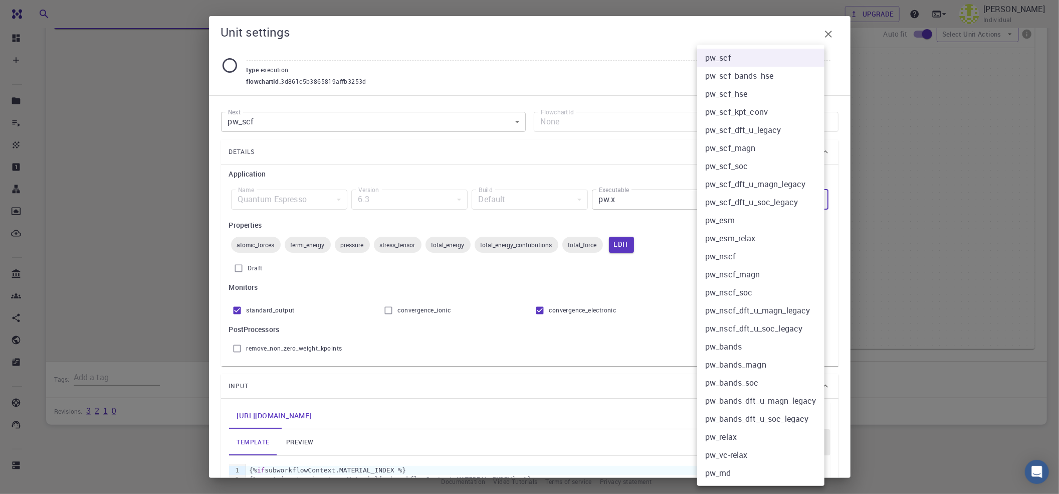
scroll to position [211, 0]
click at [732, 348] on li "pw_bands" at bounding box center [760, 346] width 127 height 18
type input "f7a2db41-d4dc-4073-9f1f-e82dee020d8f"
type input "pw_bands"
checkbox input "false"
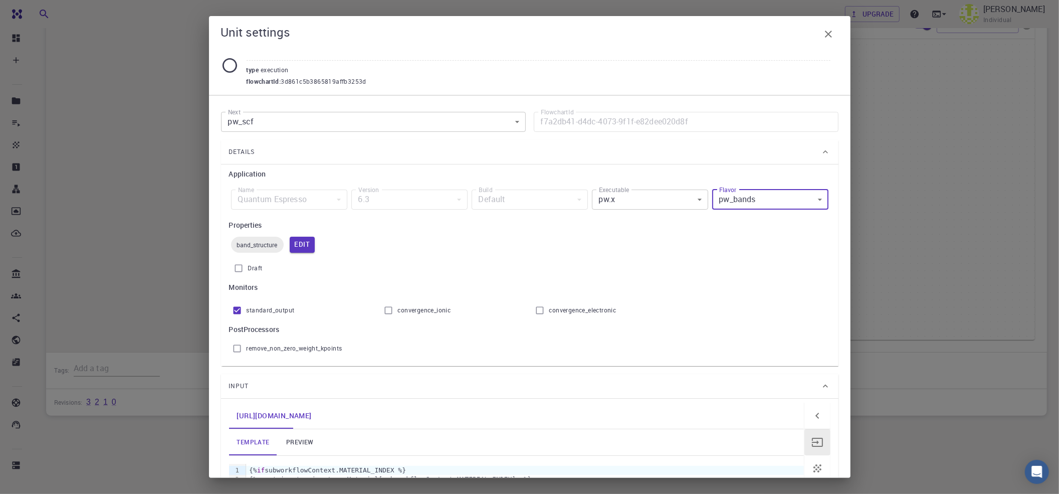
click at [654, 202] on body "Free Dashboard Create New Job New Material Create Material Upload File Import f…" at bounding box center [529, 144] width 1059 height 700
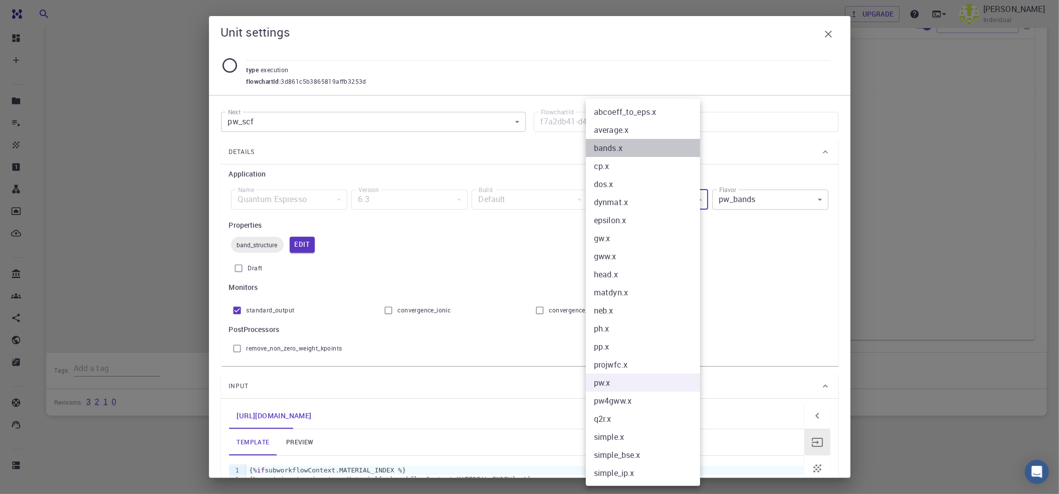
click at [614, 149] on li "bands.x" at bounding box center [643, 148] width 114 height 18
type input "bands.x"
type input "bands"
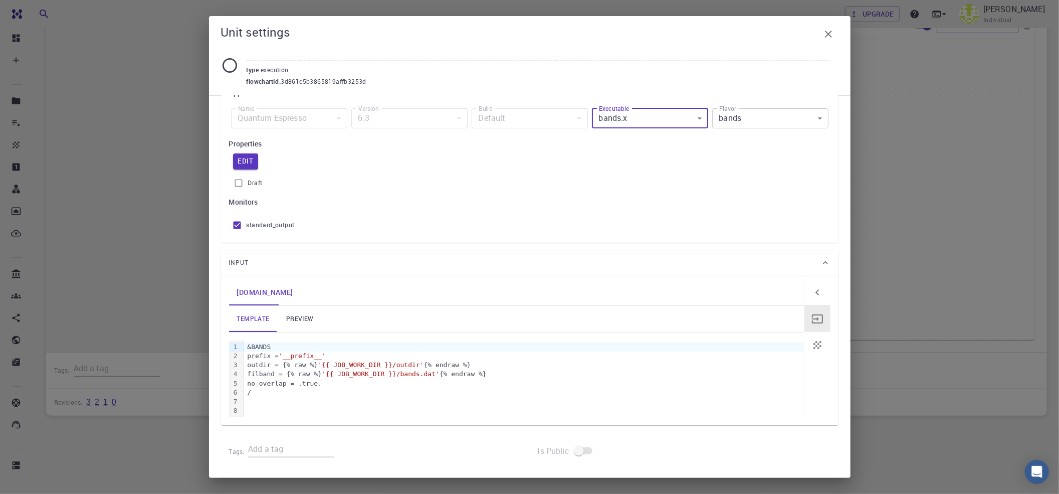
scroll to position [0, 0]
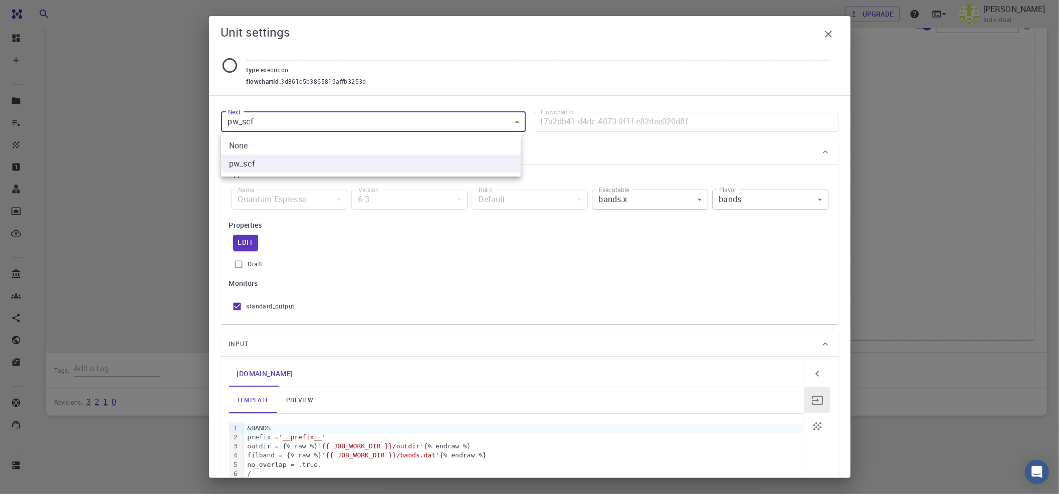
click at [303, 111] on body "Free Dashboard Create New Job New Material Create Material Upload File Import f…" at bounding box center [529, 144] width 1059 height 700
click at [303, 111] on div at bounding box center [529, 247] width 1059 height 494
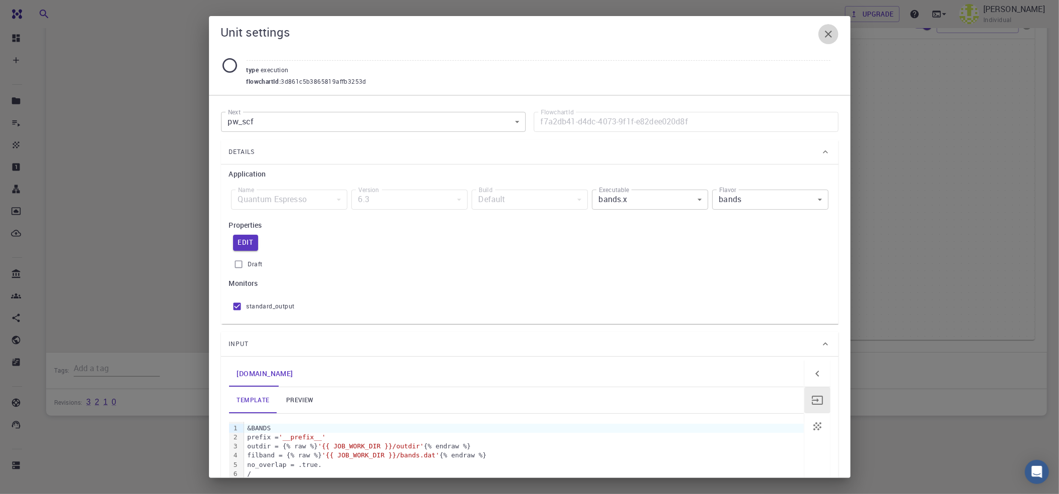
click at [802, 37] on icon "button" at bounding box center [829, 34] width 12 height 12
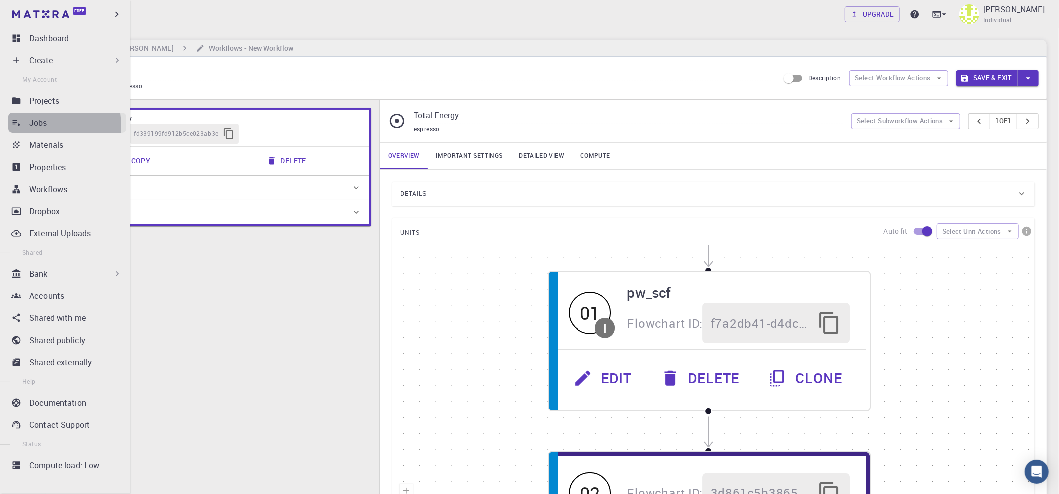
click at [27, 127] on link "Jobs" at bounding box center [67, 123] width 118 height 20
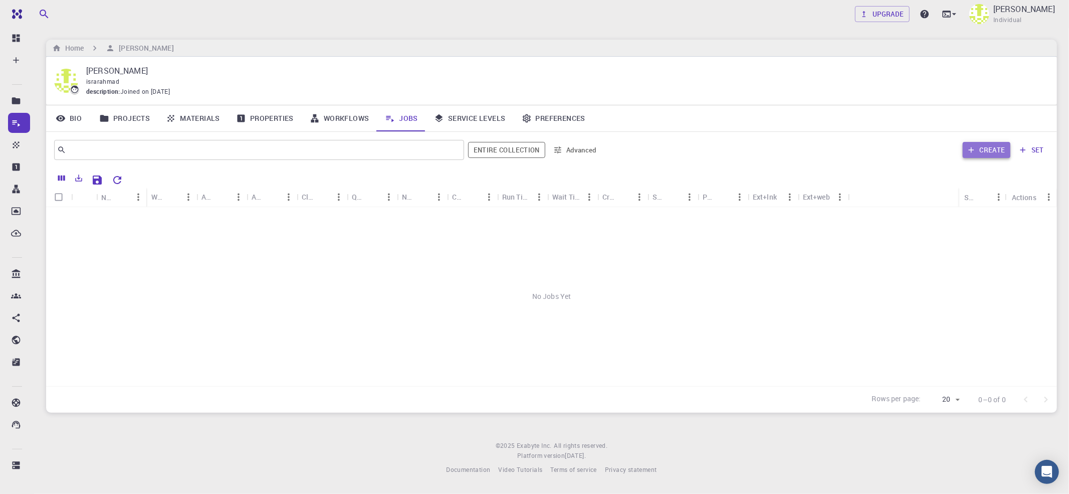
click at [802, 153] on button "Create" at bounding box center [987, 150] width 48 height 16
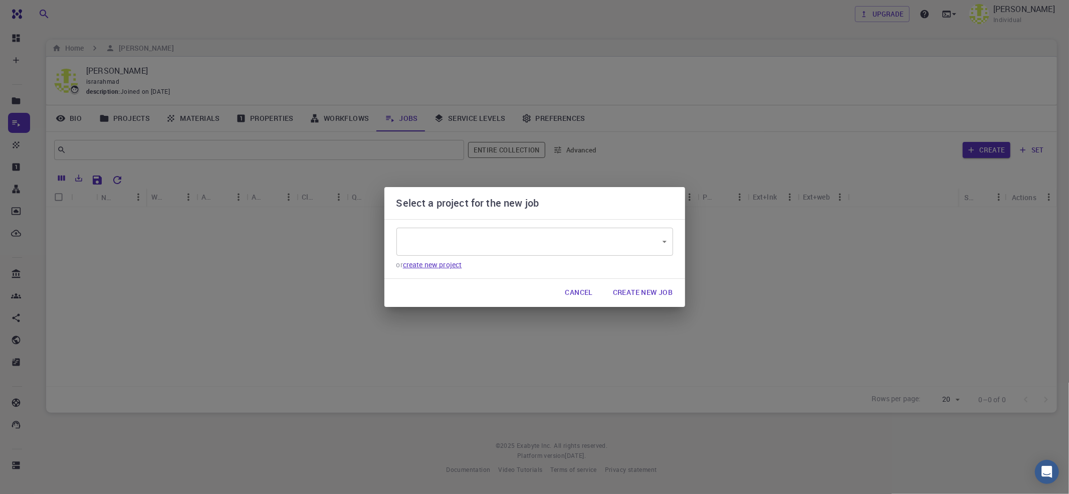
click at [438, 265] on link "create new project" at bounding box center [432, 265] width 59 height 10
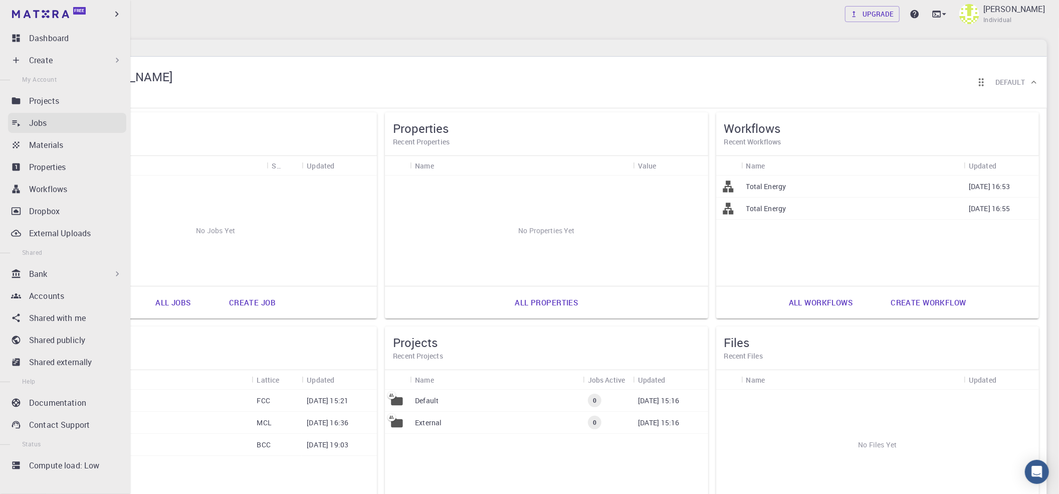
click at [43, 123] on p "Jobs" at bounding box center [38, 123] width 18 height 12
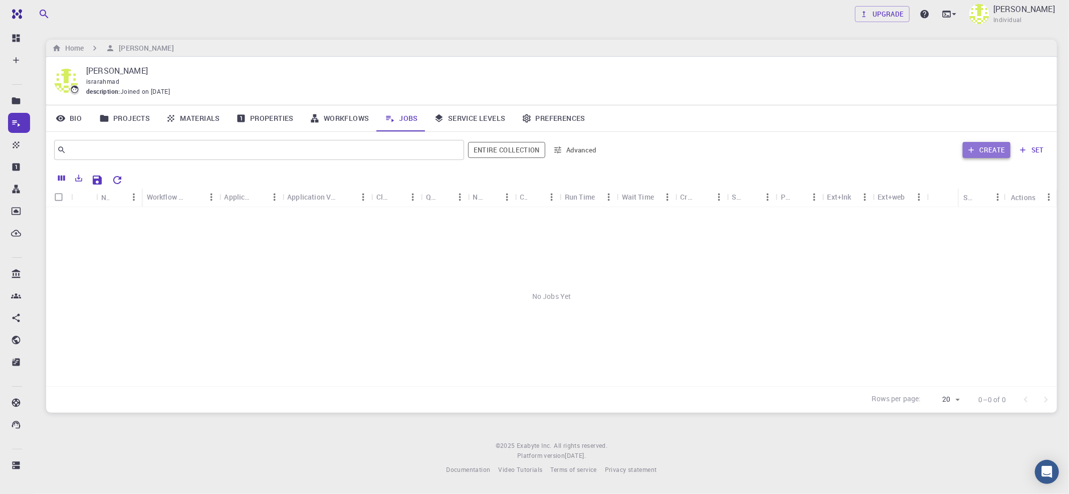
click at [802, 148] on icon "button" at bounding box center [971, 149] width 9 height 9
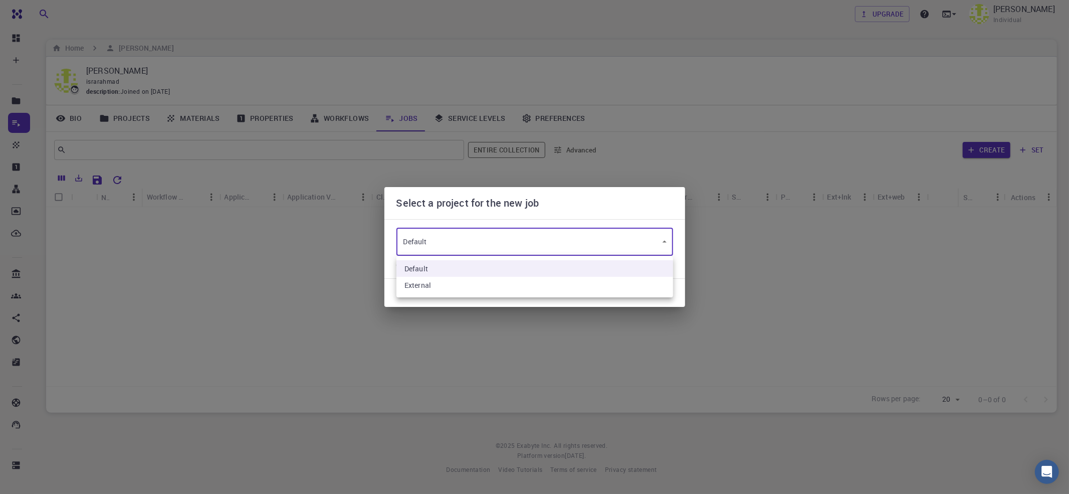
click at [668, 237] on body "Free Dashboard Create New Job New Material Create Material Upload File Import f…" at bounding box center [534, 247] width 1069 height 494
click at [659, 265] on li "Default" at bounding box center [535, 268] width 277 height 17
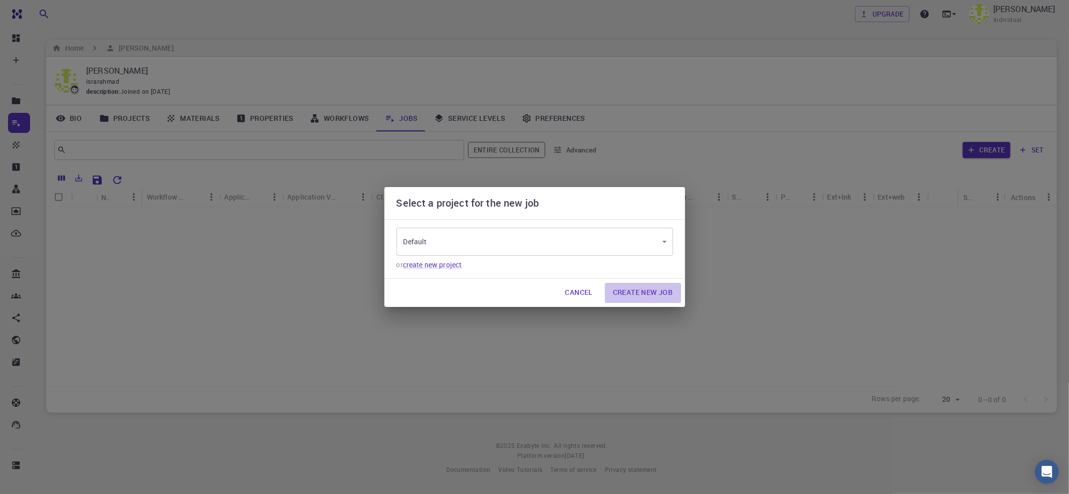
click at [660, 288] on button "Create New Job" at bounding box center [643, 293] width 76 height 20
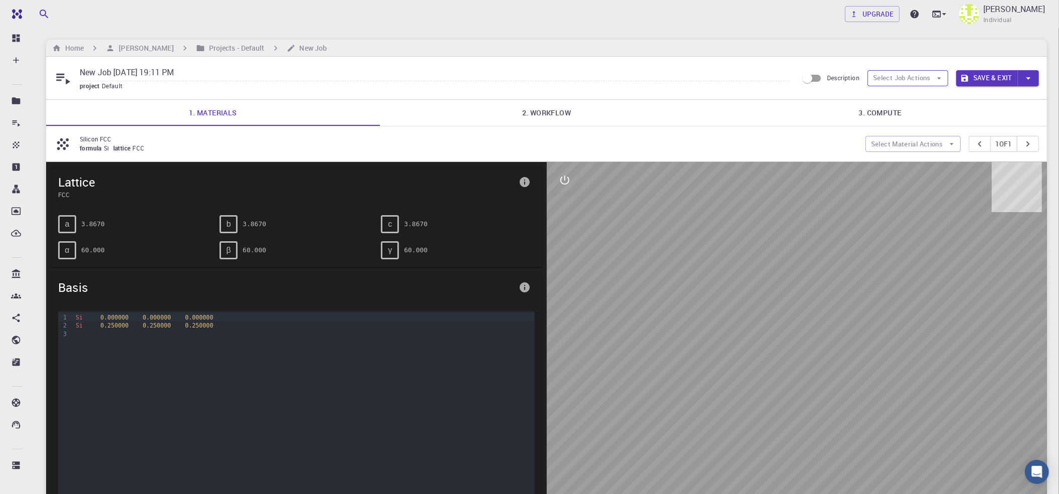
click at [802, 83] on button "Select Job Actions" at bounding box center [908, 78] width 81 height 16
click at [802, 127] on span "Select workflow" at bounding box center [916, 131] width 48 height 10
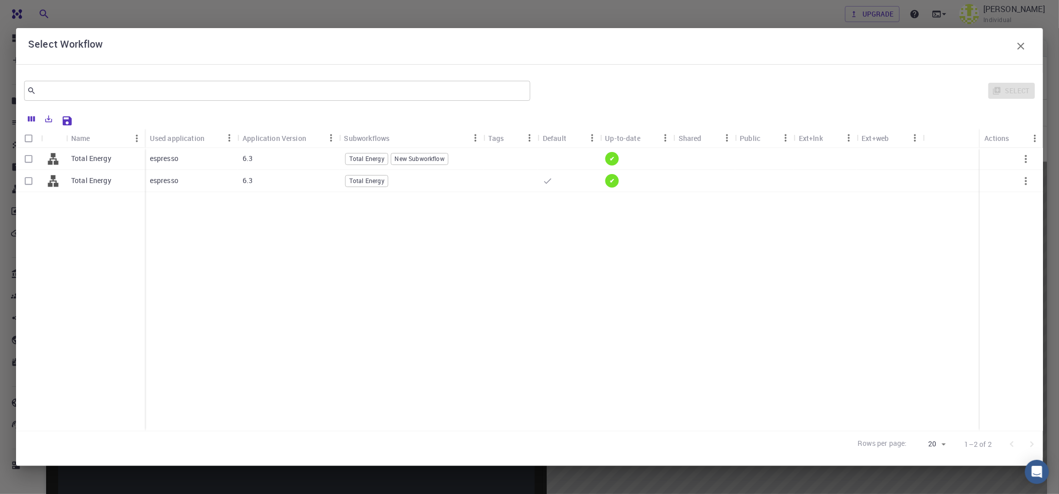
click at [392, 162] on span "New Subworkflow" at bounding box center [420, 158] width 57 height 9
checkbox input "true"
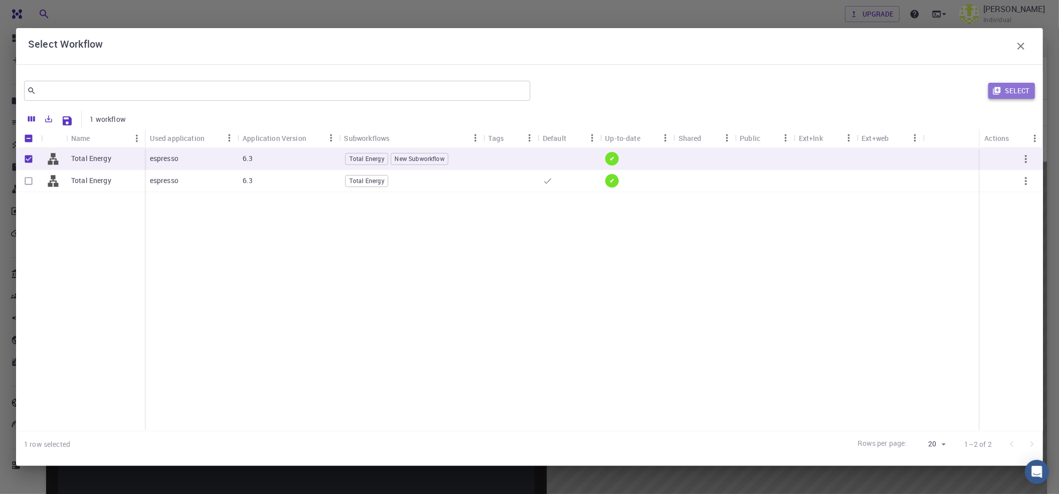
click at [802, 85] on button "Select" at bounding box center [1012, 91] width 47 height 16
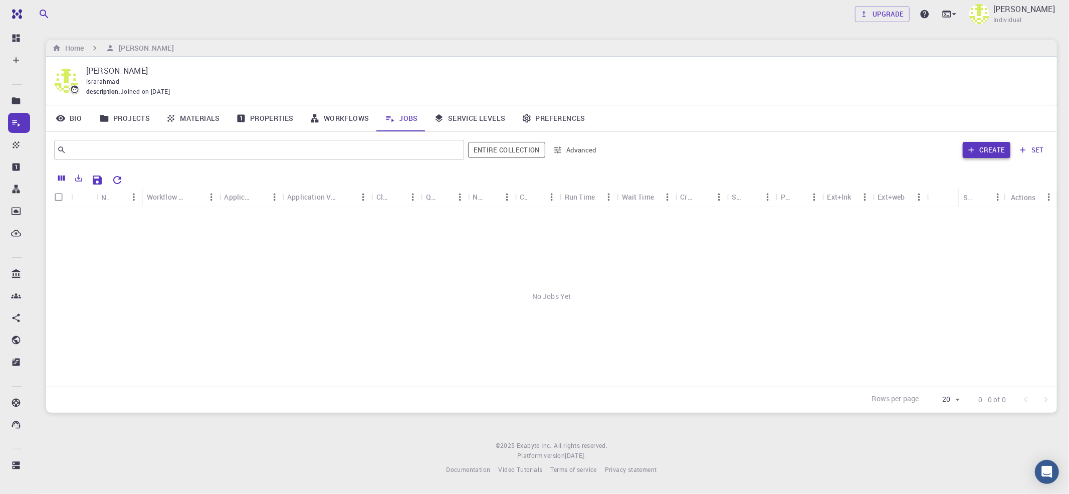
click at [802, 155] on button "Create" at bounding box center [987, 150] width 48 height 16
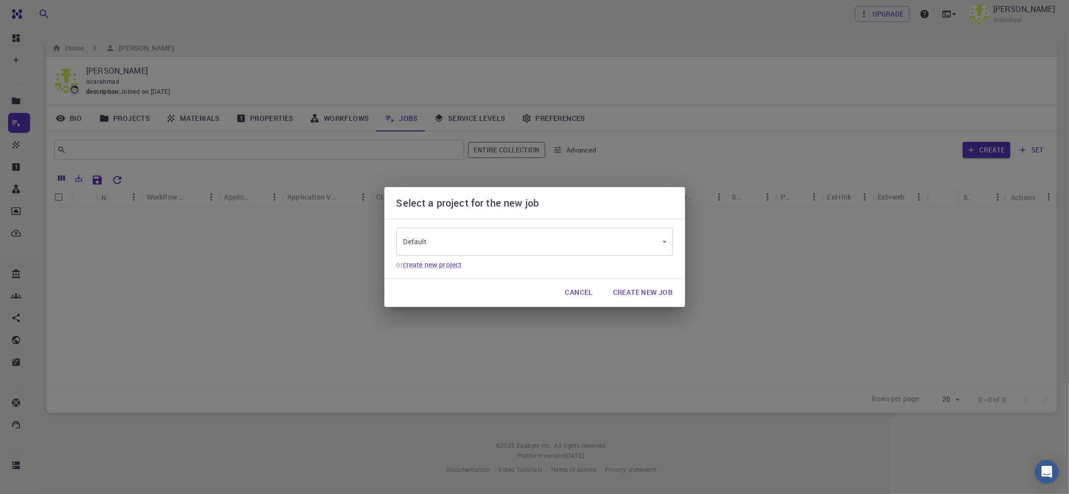
click at [668, 291] on button "Create New Job" at bounding box center [643, 293] width 76 height 20
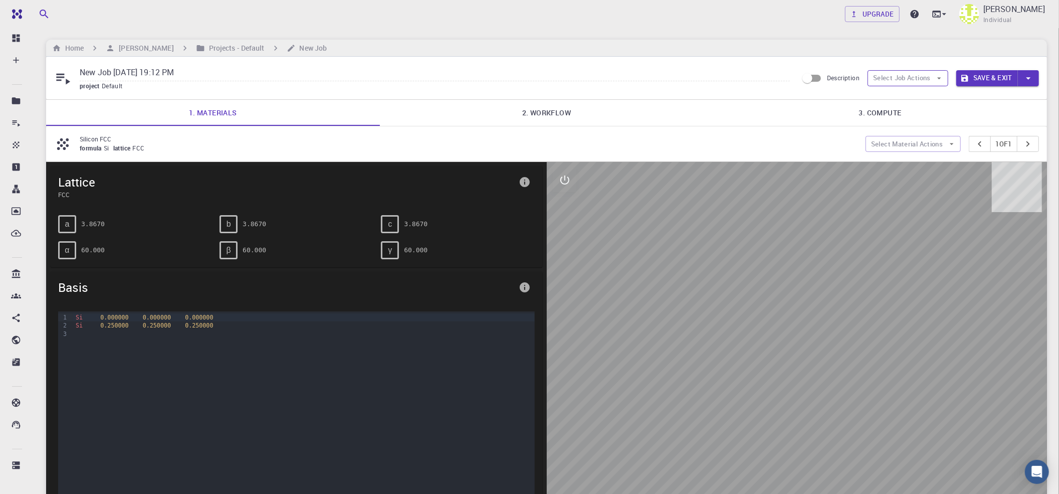
click at [802, 80] on icon "button" at bounding box center [939, 78] width 9 height 9
click at [802, 129] on span "Select workflow" at bounding box center [916, 131] width 48 height 10
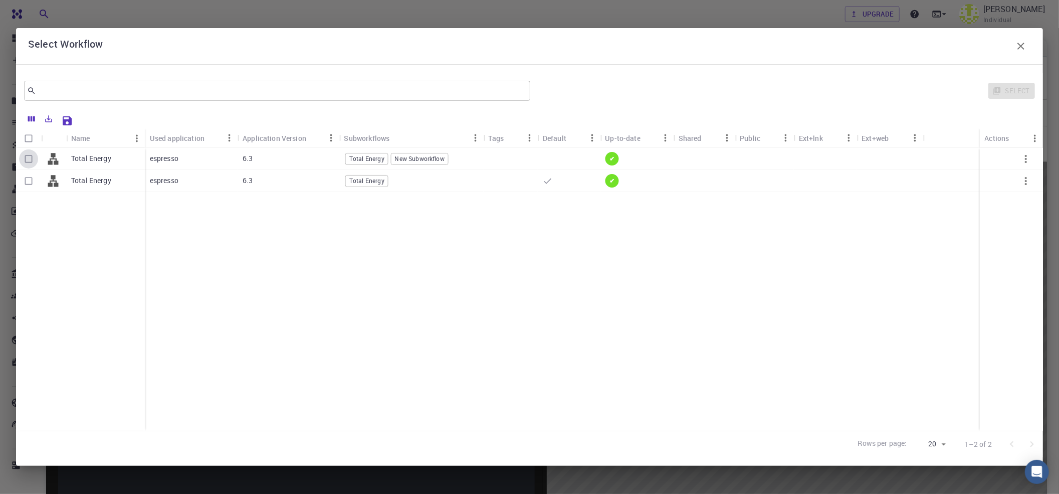
click at [28, 157] on input "Select row" at bounding box center [28, 158] width 19 height 19
checkbox input "true"
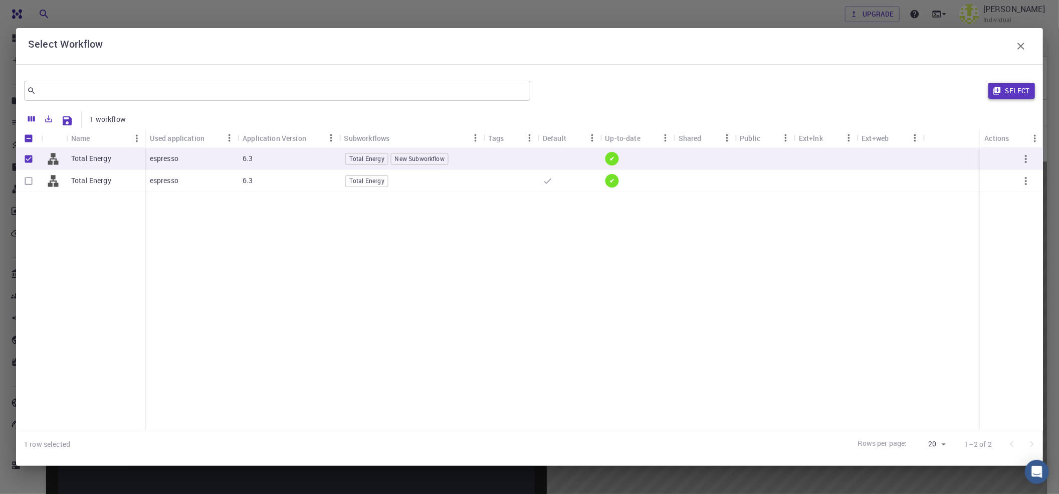
click at [802, 91] on button "Select" at bounding box center [1012, 91] width 47 height 16
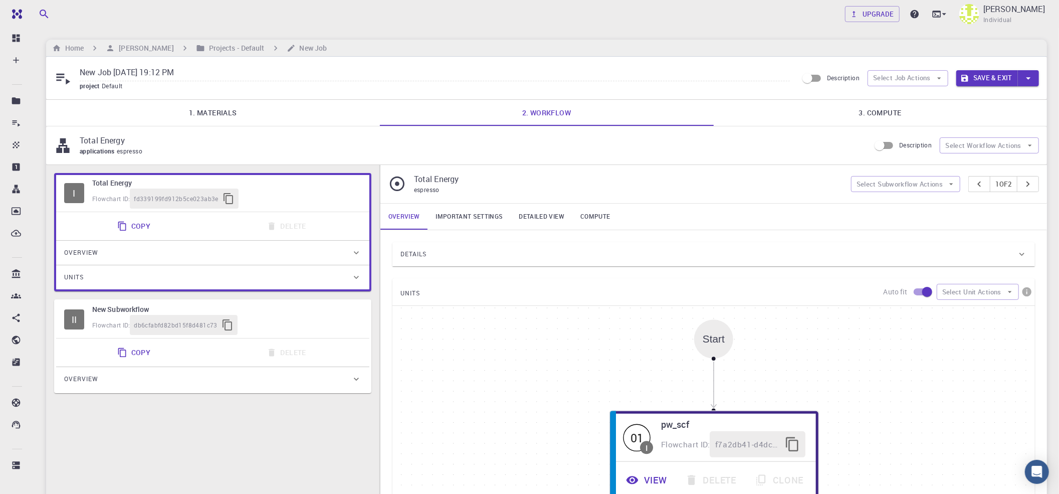
click at [465, 214] on link "Important settings" at bounding box center [469, 217] width 83 height 26
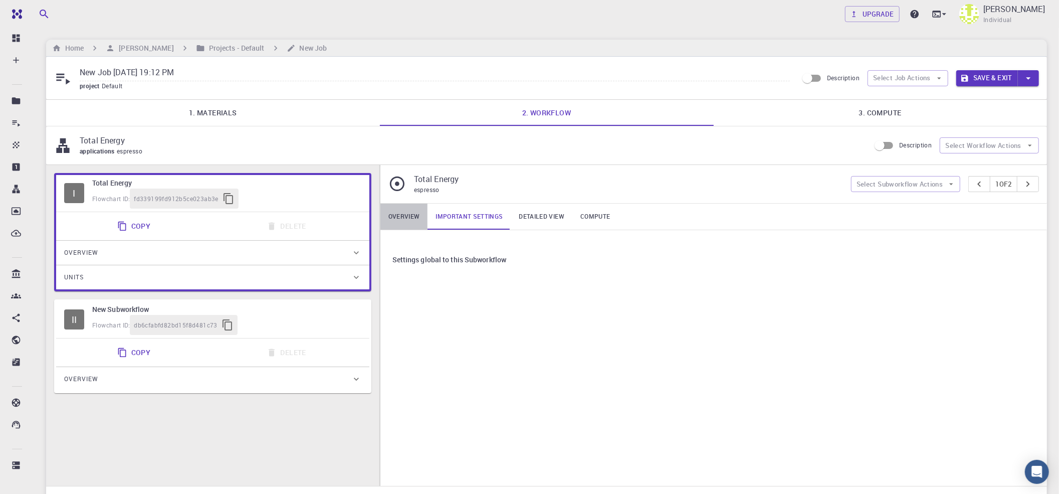
click at [426, 219] on link "Overview" at bounding box center [404, 217] width 48 height 26
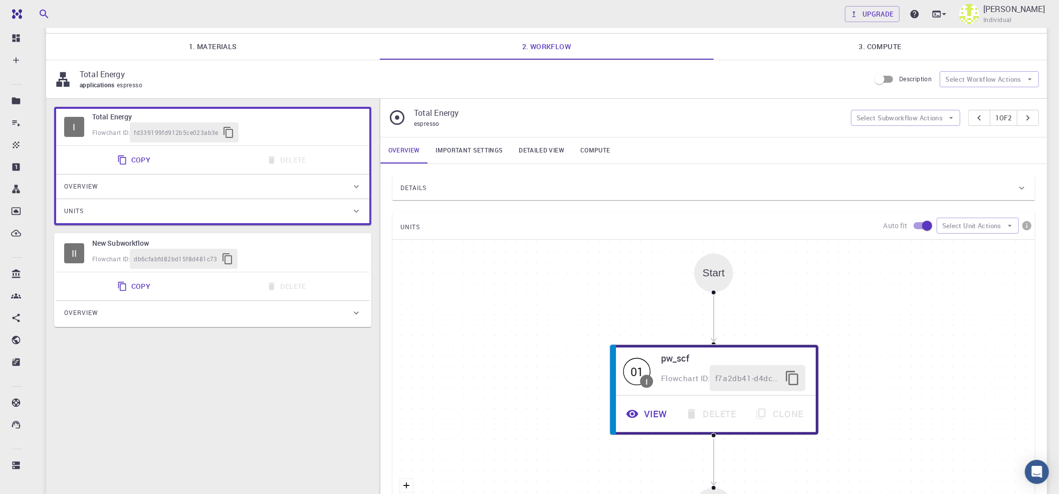
scroll to position [43, 0]
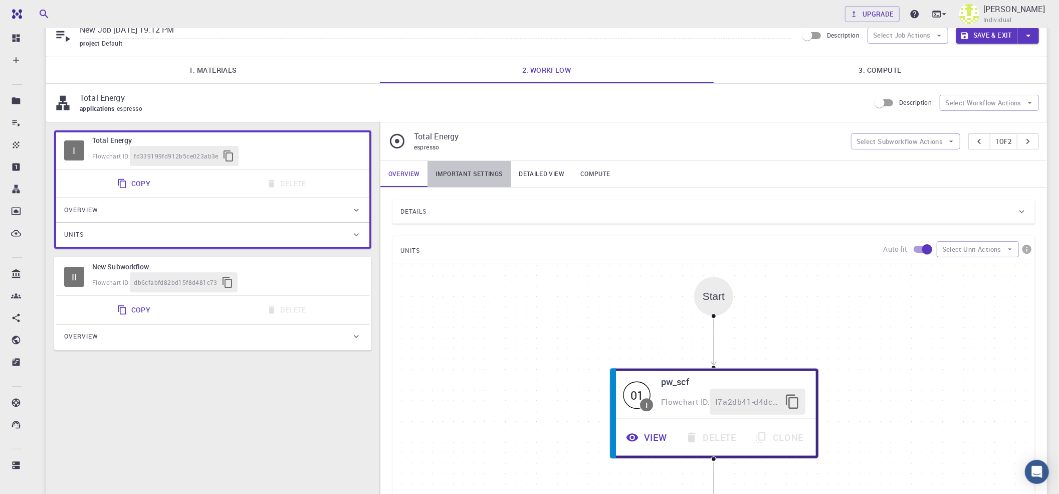
click at [445, 182] on link "Important settings" at bounding box center [469, 174] width 83 height 26
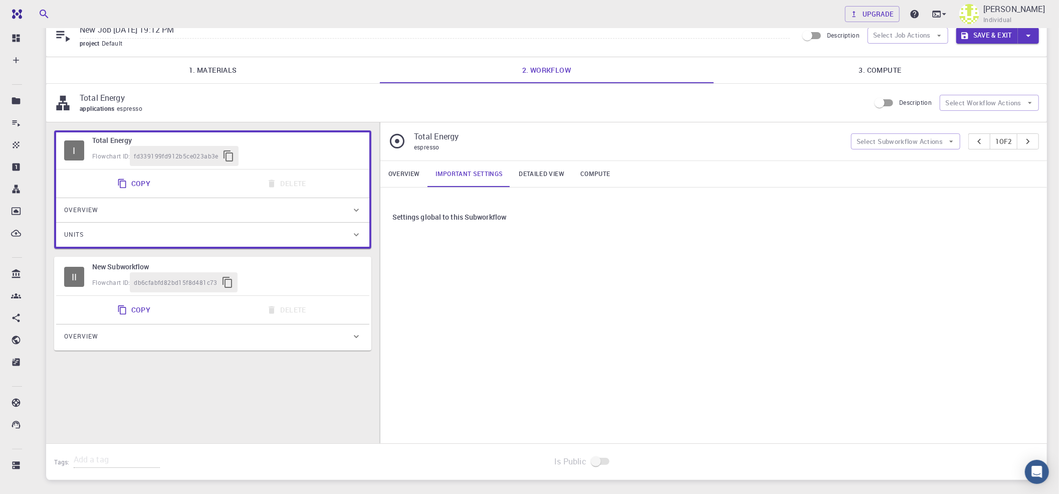
click at [454, 212] on div "Settings global to this Subworkflow" at bounding box center [714, 217] width 643 height 19
click at [454, 219] on h6 "Settings global to this Subworkflow" at bounding box center [450, 217] width 114 height 11
click at [531, 175] on link "Detailed view" at bounding box center [541, 174] width 61 height 26
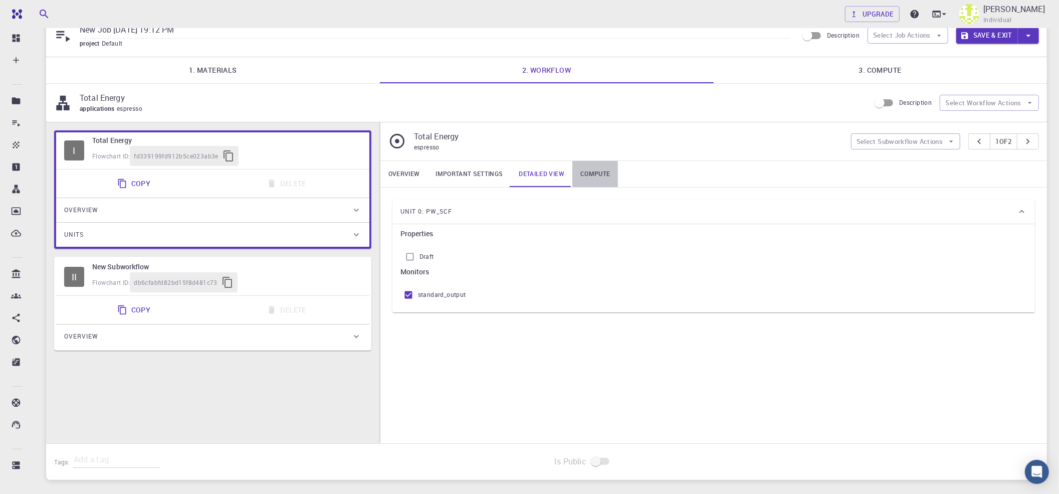
click at [602, 177] on link "Compute" at bounding box center [595, 174] width 46 height 26
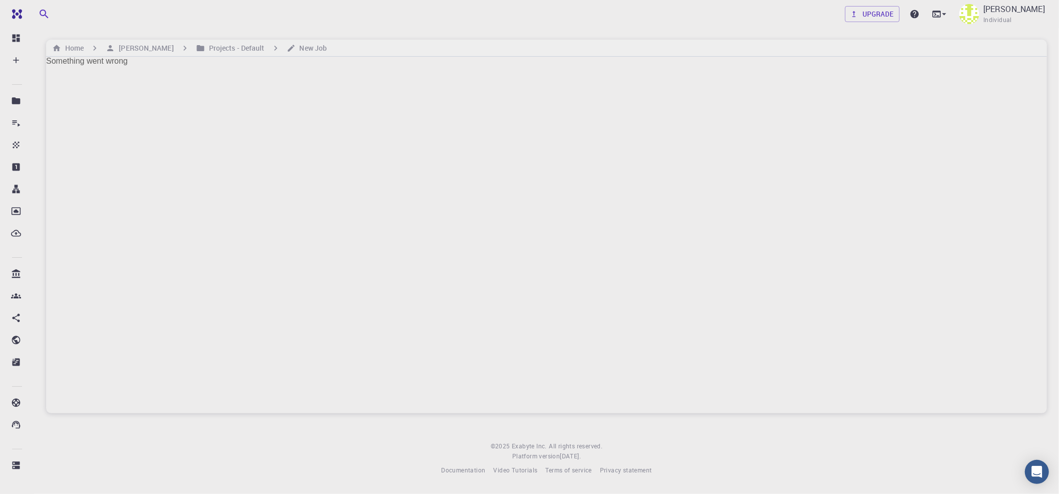
scroll to position [0, 0]
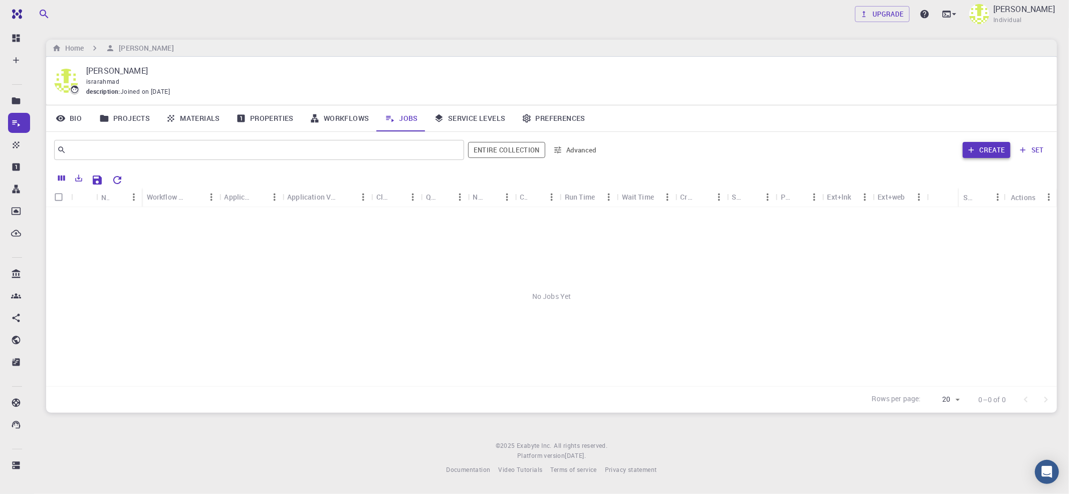
click at [802, 152] on button "Create" at bounding box center [987, 150] width 48 height 16
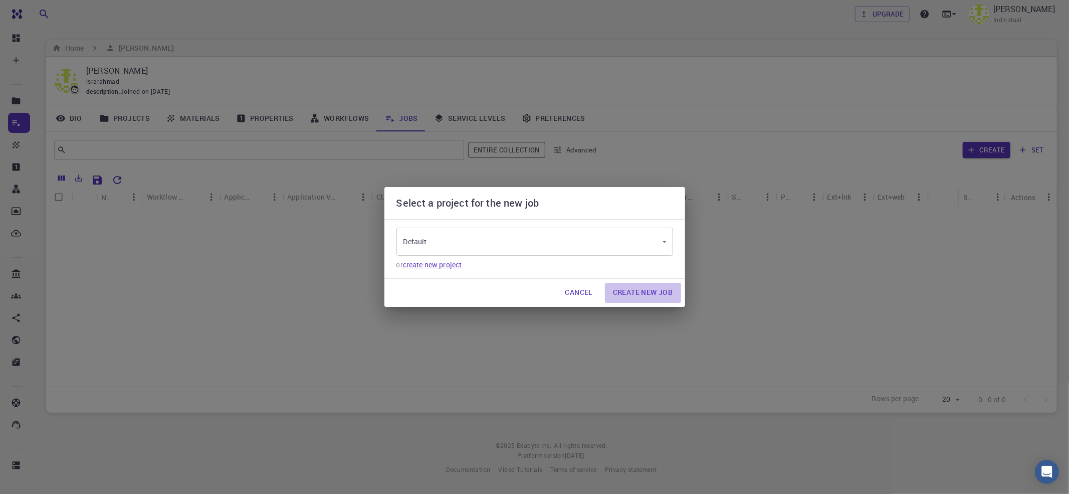
click at [640, 287] on button "Create New Job" at bounding box center [643, 293] width 76 height 20
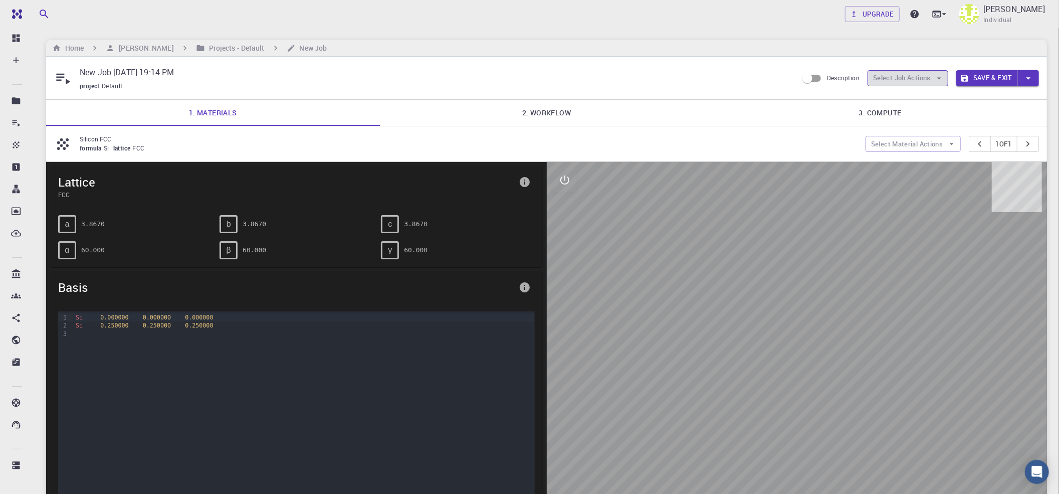
click at [802, 83] on button "Select Job Actions" at bounding box center [908, 78] width 81 height 16
click at [802, 151] on button "Select Material Actions" at bounding box center [913, 144] width 95 height 16
click at [802, 78] on button "Select Job Actions" at bounding box center [908, 78] width 81 height 16
click at [802, 131] on span "Select workflow" at bounding box center [916, 131] width 48 height 10
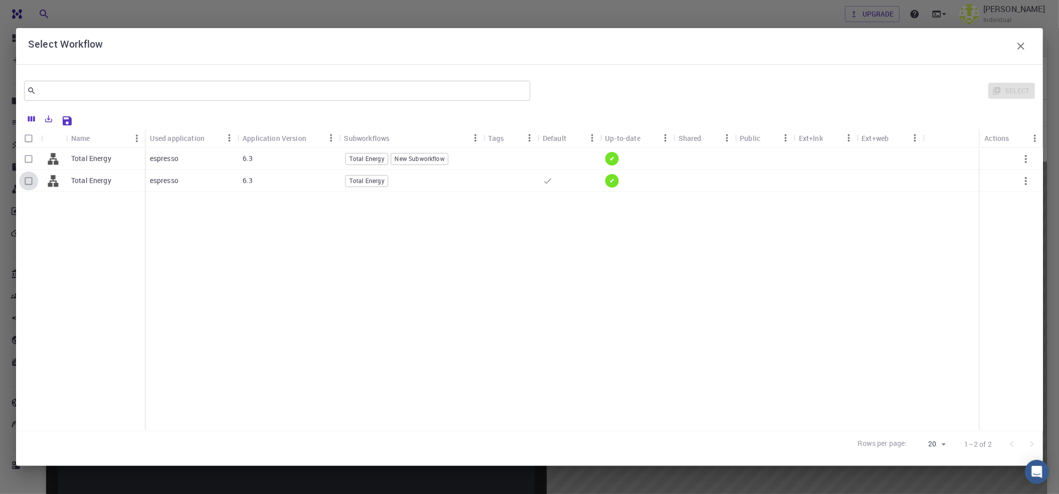
click at [24, 179] on input "Select row" at bounding box center [28, 180] width 19 height 19
checkbox input "true"
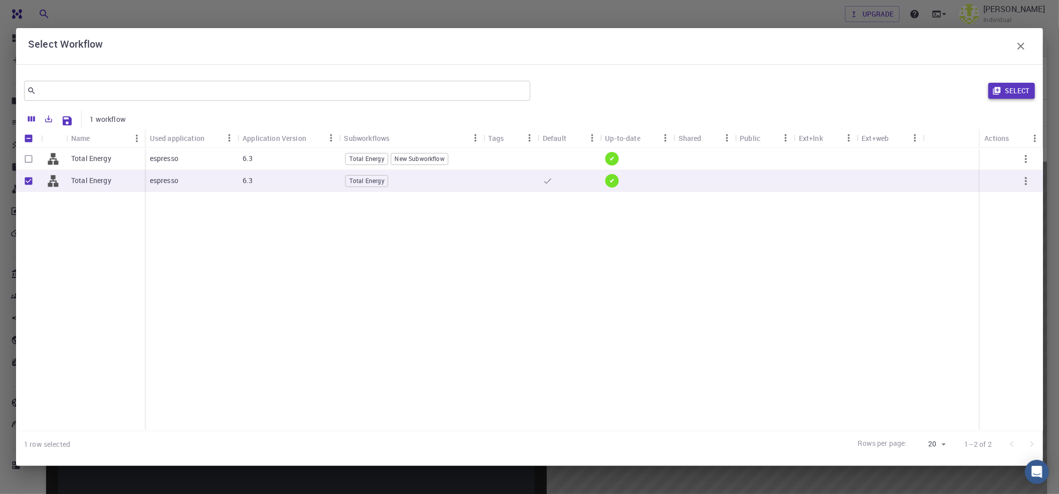
click at [802, 88] on button "Select" at bounding box center [1012, 91] width 47 height 16
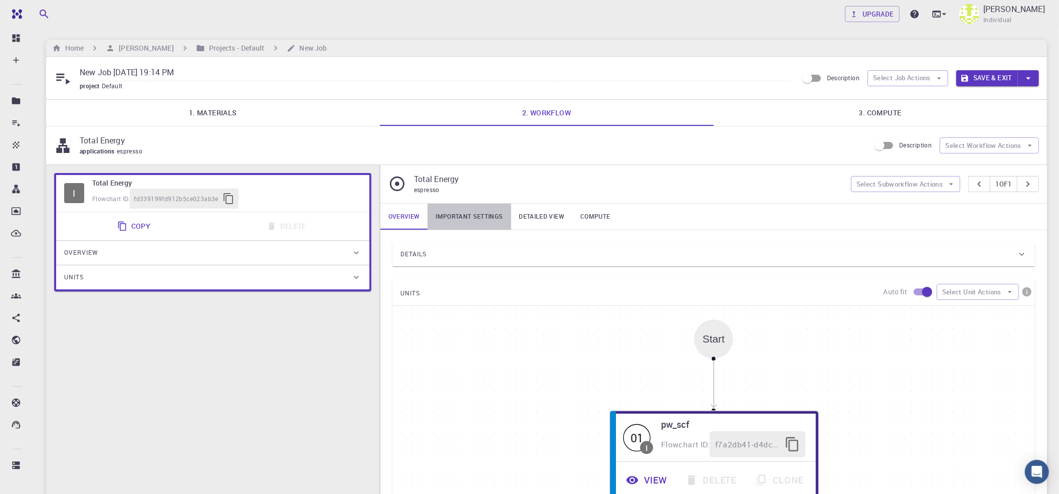
click at [490, 221] on link "Important settings" at bounding box center [469, 217] width 83 height 26
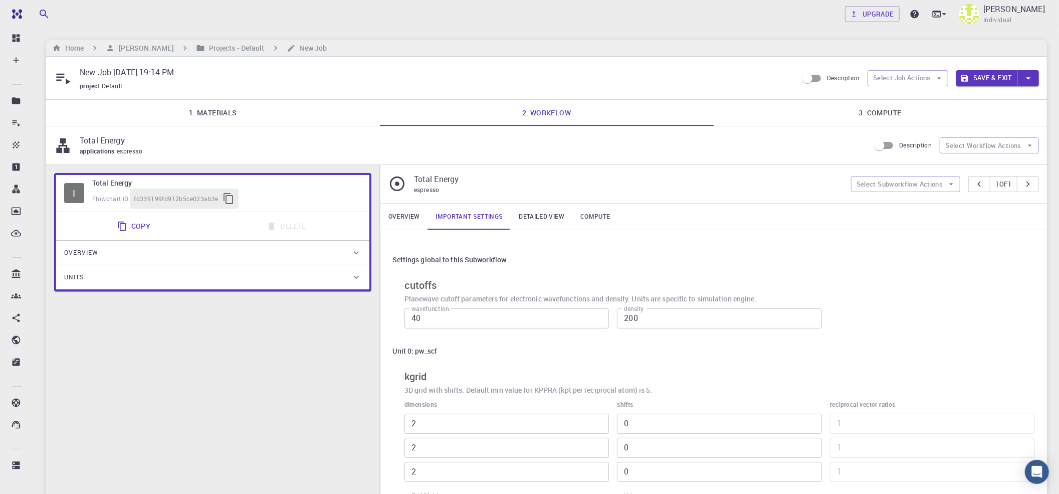
click at [587, 219] on link "Compute" at bounding box center [595, 217] width 46 height 26
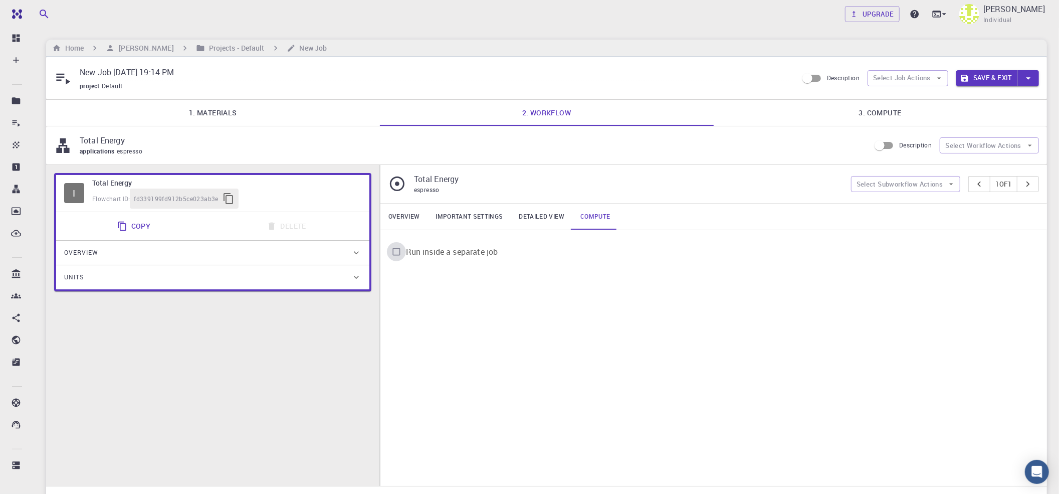
click at [399, 255] on input "Run inside a separate job" at bounding box center [396, 251] width 19 height 19
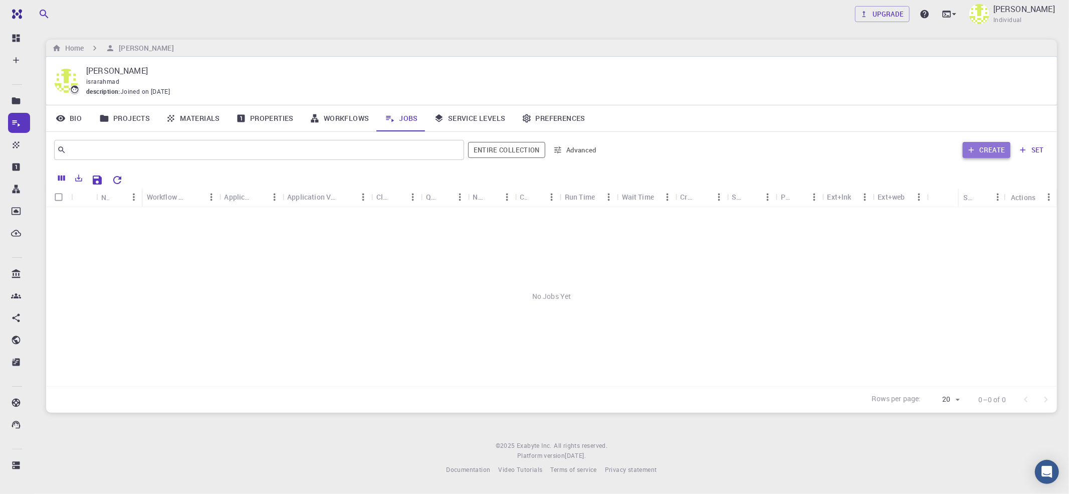
click at [802, 157] on button "Create" at bounding box center [987, 150] width 48 height 16
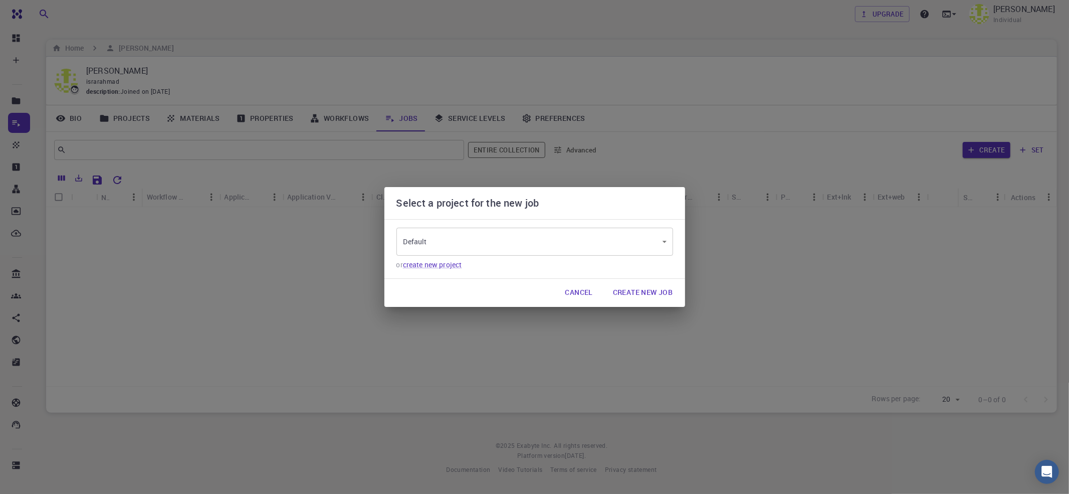
click at [672, 293] on button "Create New Job" at bounding box center [643, 293] width 76 height 20
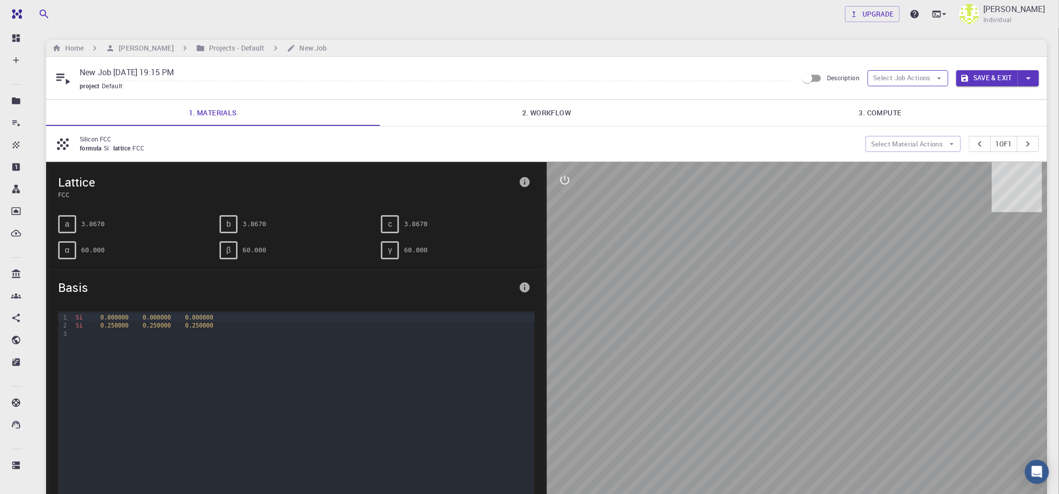
click at [802, 81] on button "Select Job Actions" at bounding box center [908, 78] width 81 height 16
click at [802, 131] on span "Select workflow" at bounding box center [916, 131] width 48 height 10
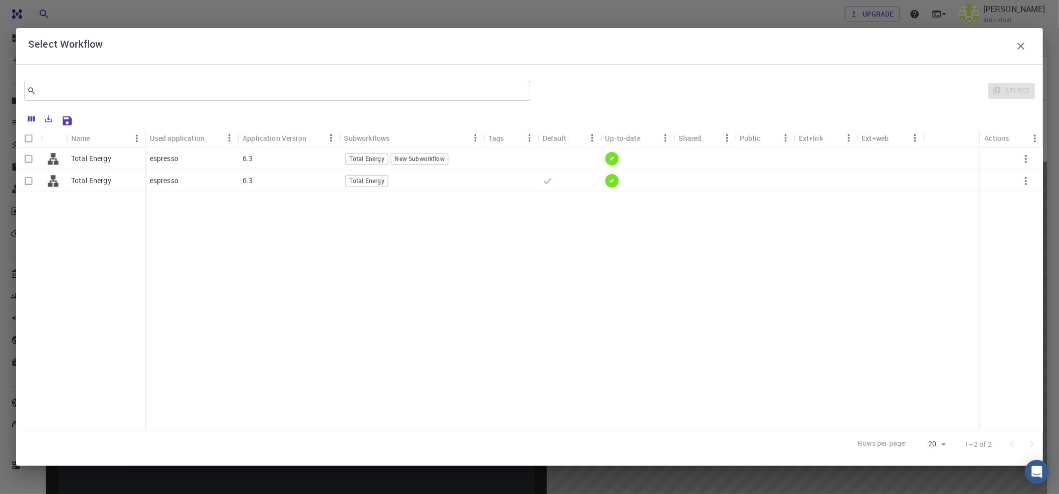
click at [28, 178] on input "Select row" at bounding box center [28, 180] width 19 height 19
checkbox input "true"
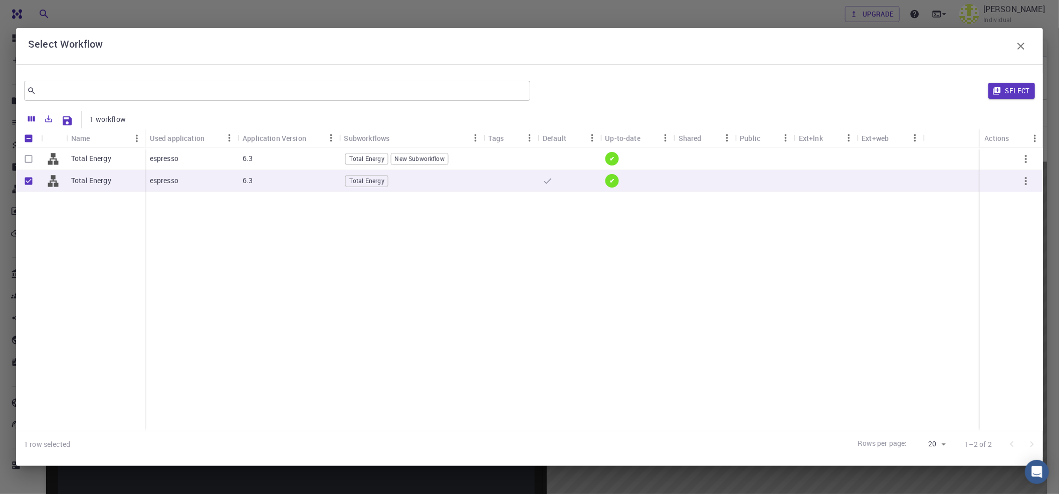
checkbox input "true"
click at [802, 93] on icon "button" at bounding box center [997, 90] width 9 height 9
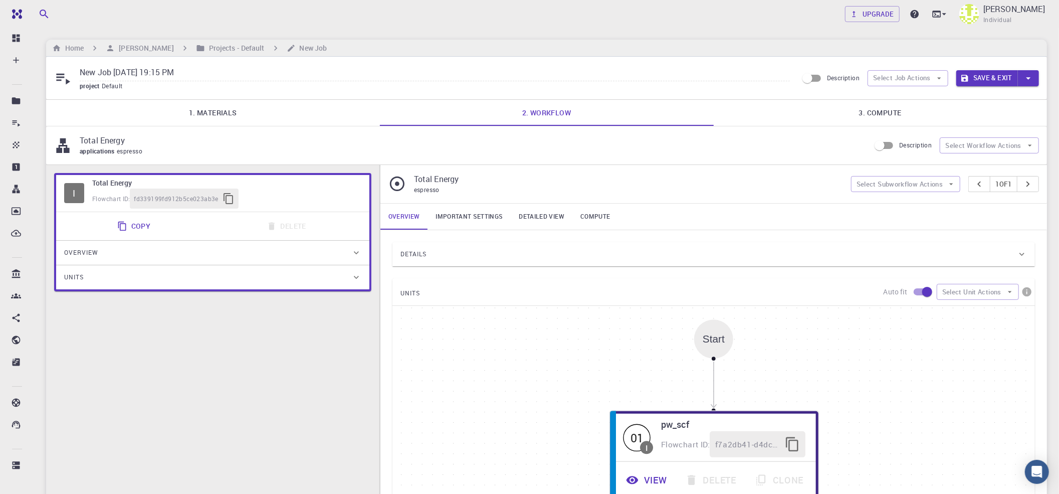
click at [457, 214] on link "Important settings" at bounding box center [469, 217] width 83 height 26
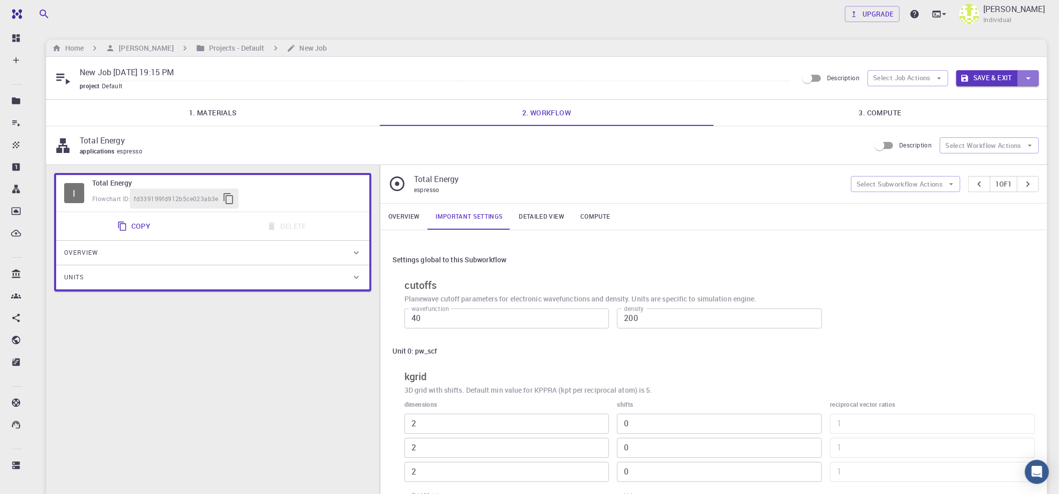
click at [802, 81] on icon "button" at bounding box center [1028, 78] width 11 height 11
click at [802, 80] on div at bounding box center [529, 247] width 1059 height 494
click at [802, 80] on icon "button" at bounding box center [939, 78] width 9 height 9
click at [802, 148] on icon "button" at bounding box center [1030, 145] width 9 height 9
click at [802, 247] on div "Settings global to this Subworkflow cutoffs Planewave cutoff parameters for ele…" at bounding box center [713, 385] width 667 height 310
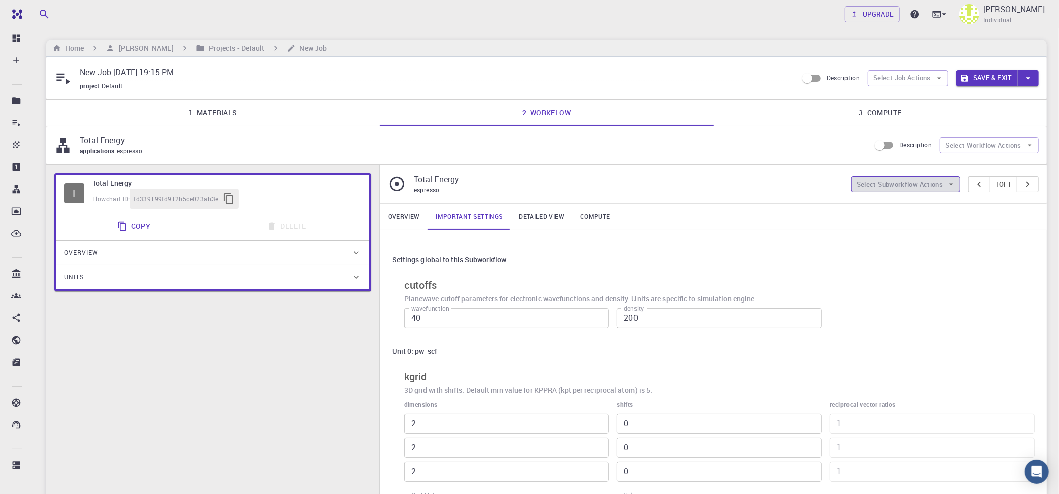
click at [802, 191] on button "Select Subworkflow Actions" at bounding box center [906, 184] width 110 height 16
click at [802, 304] on div "wavefunction 40 wavefunction density 200 density" at bounding box center [716, 316] width 639 height 33
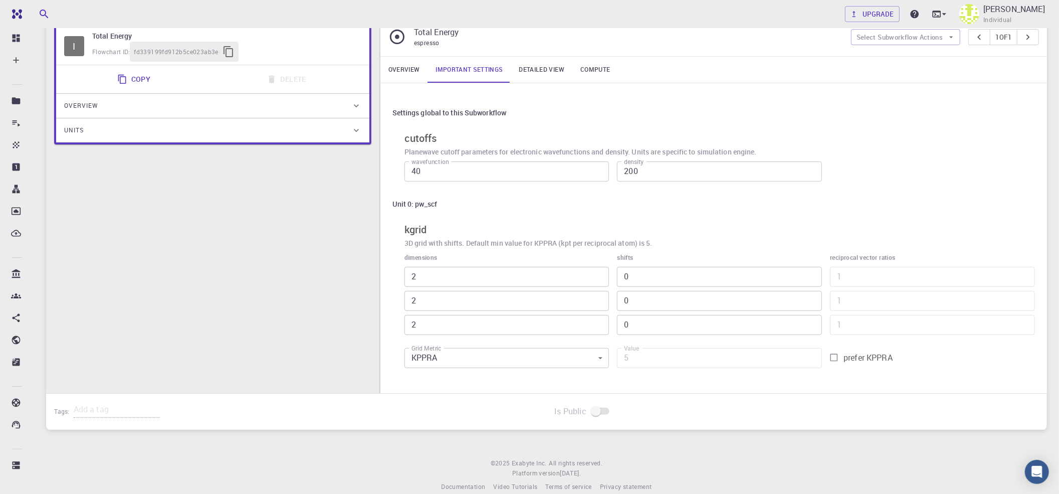
scroll to position [166, 0]
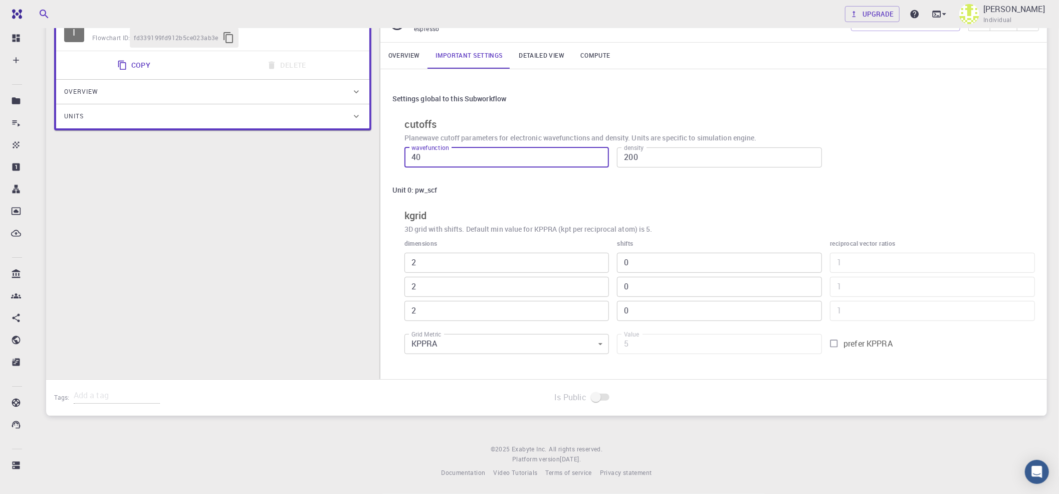
click at [546, 152] on input "40" at bounding box center [507, 157] width 205 height 20
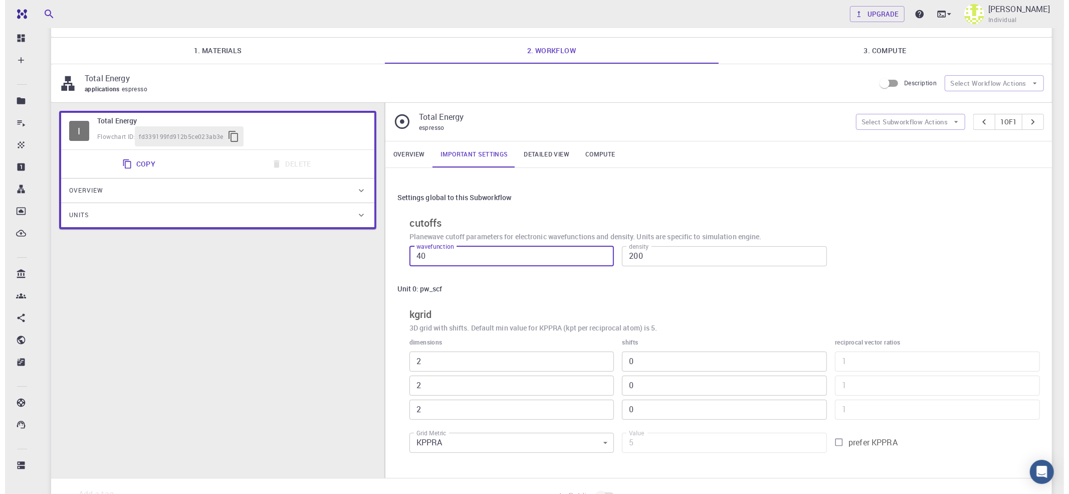
scroll to position [0, 0]
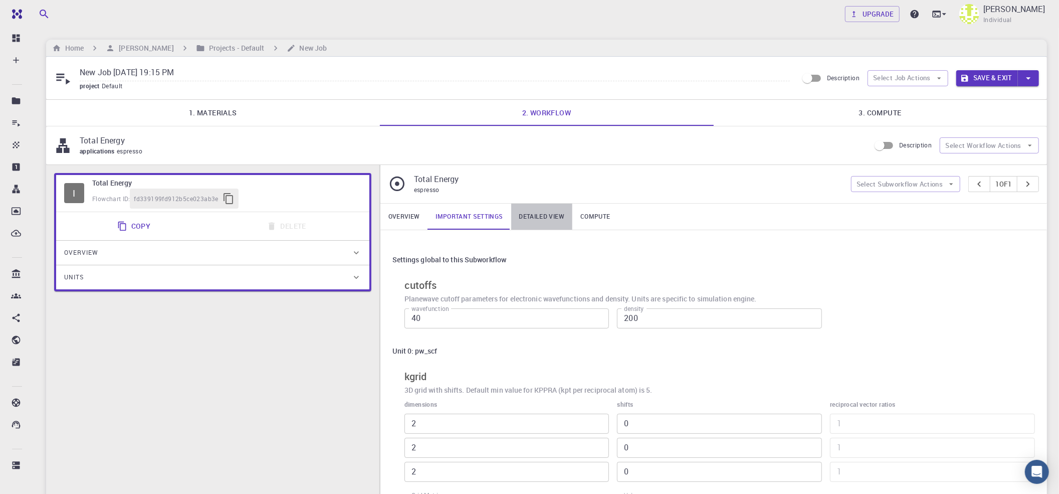
click at [546, 222] on link "Detailed view" at bounding box center [541, 217] width 61 height 26
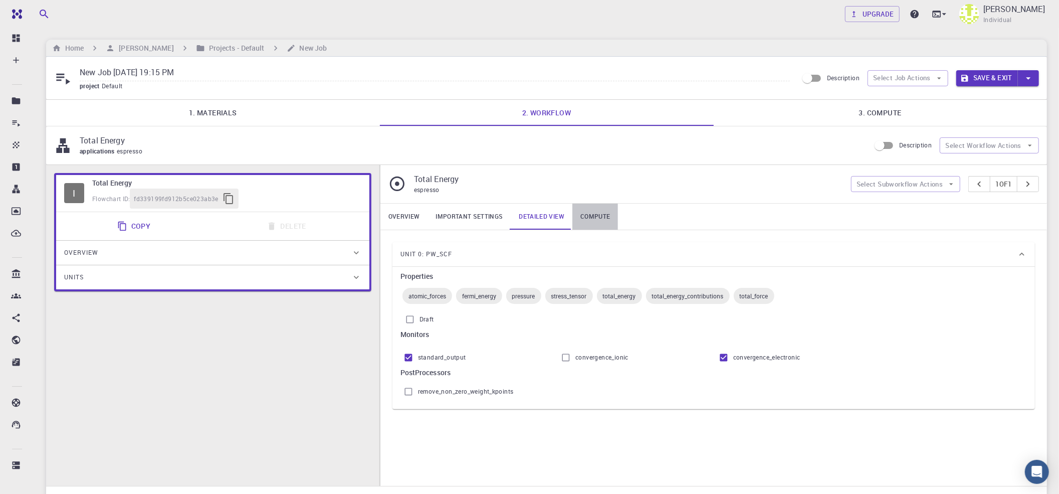
click at [582, 221] on link "Compute" at bounding box center [595, 217] width 46 height 26
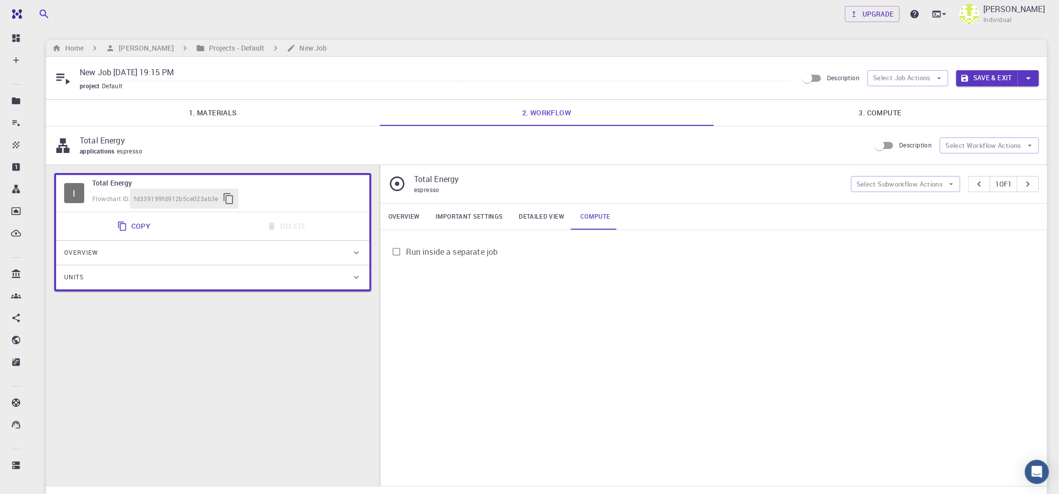
click at [396, 252] on input "Run inside a separate job" at bounding box center [396, 251] width 19 height 19
